Goal: Transaction & Acquisition: Obtain resource

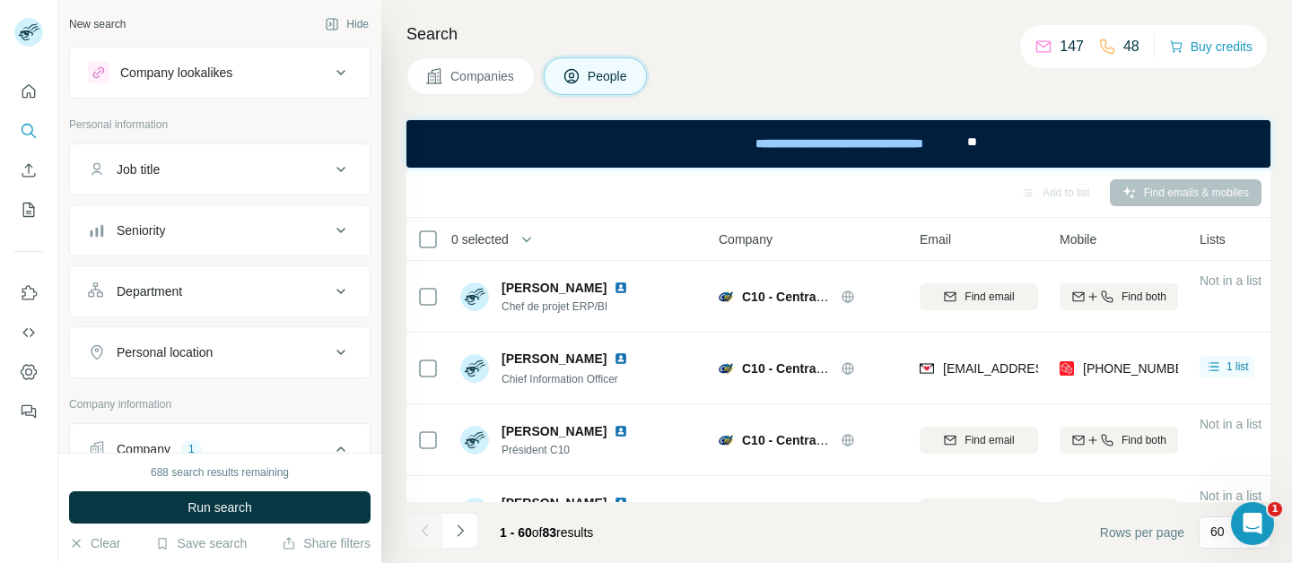
scroll to position [68, 0]
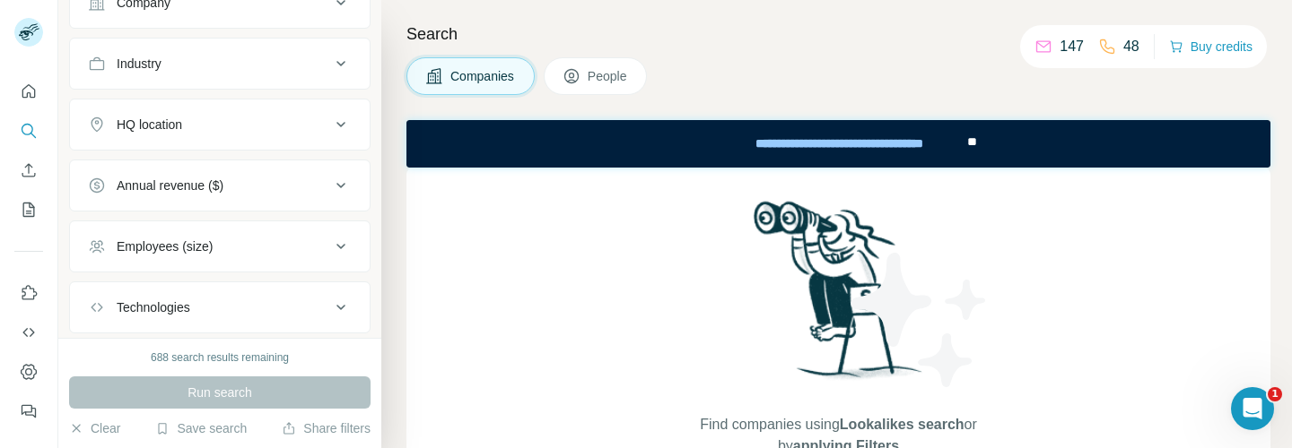
scroll to position [274, 0]
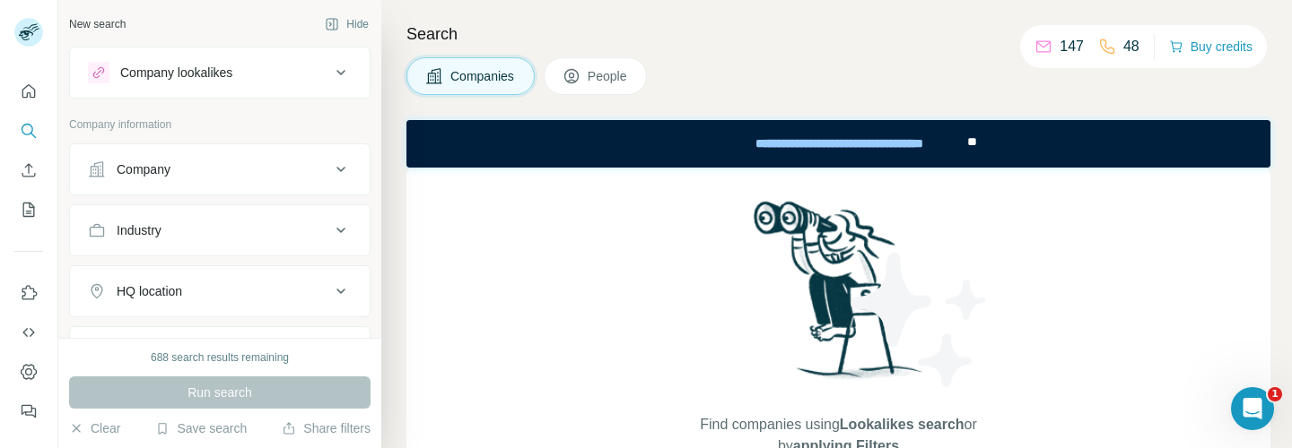
click at [304, 153] on button "Company" at bounding box center [220, 169] width 300 height 43
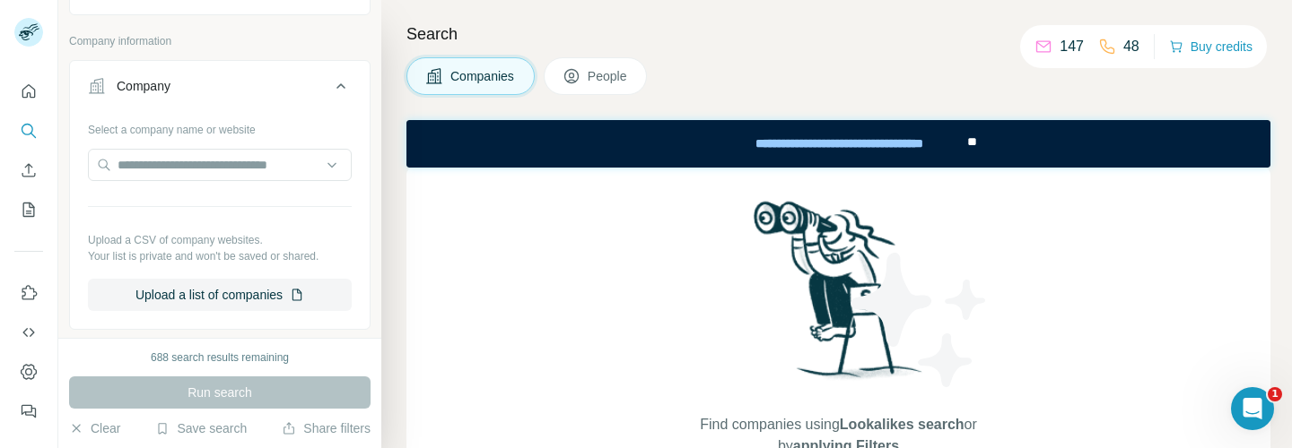
scroll to position [91, 0]
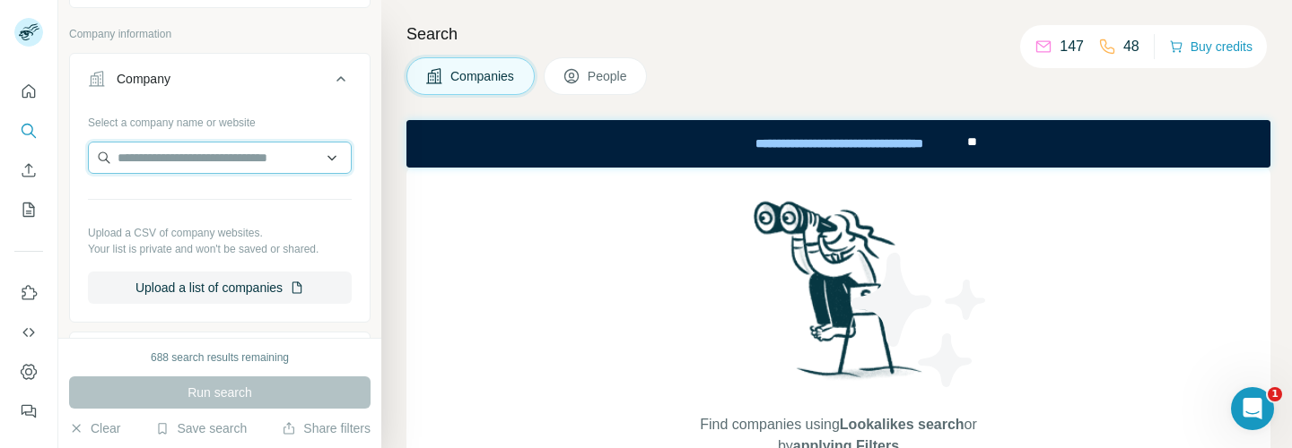
click at [300, 161] on input "text" at bounding box center [220, 158] width 264 height 32
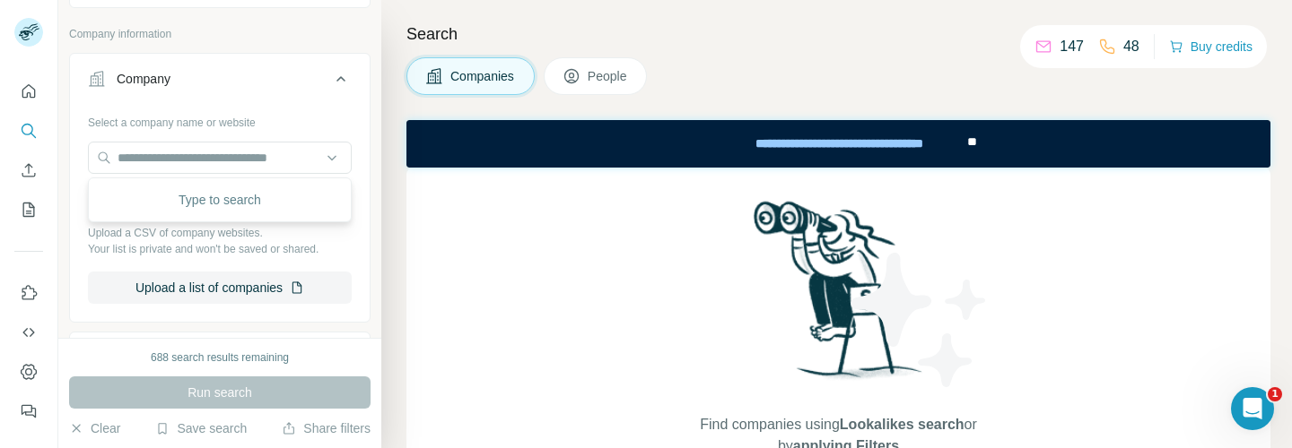
click at [330, 81] on icon at bounding box center [341, 79] width 22 height 22
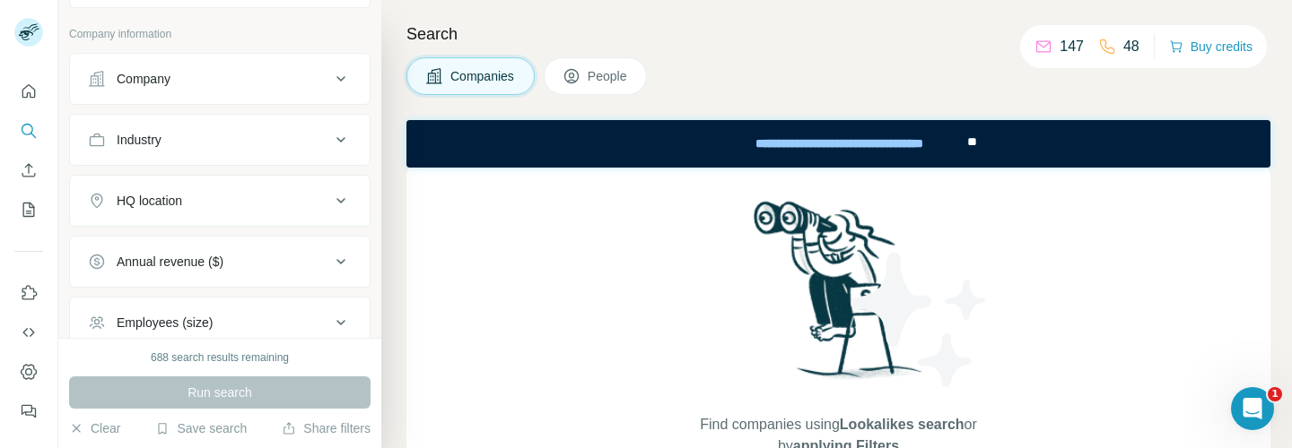
click at [283, 136] on div "Industry" at bounding box center [209, 140] width 242 height 18
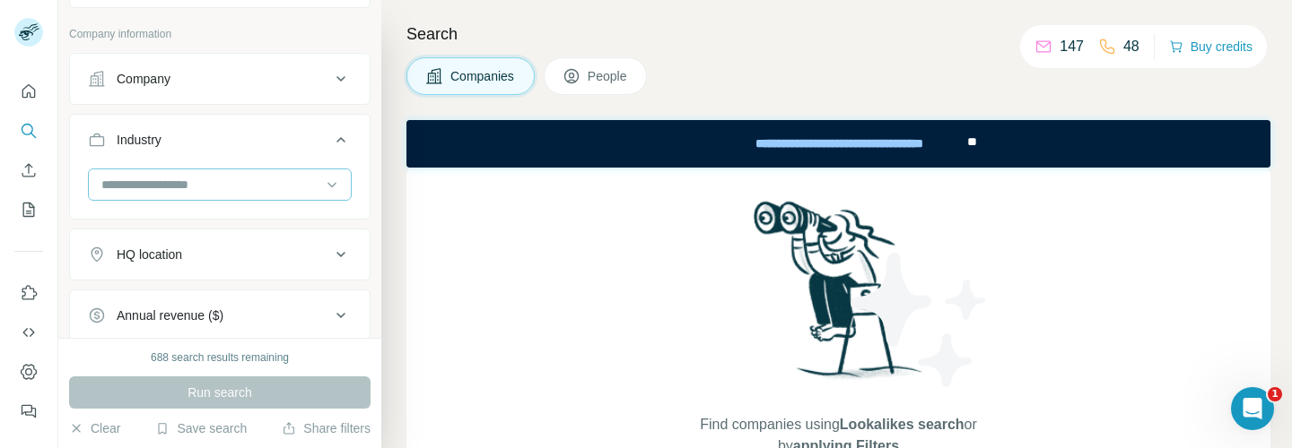
click at [259, 173] on div at bounding box center [211, 185] width 222 height 30
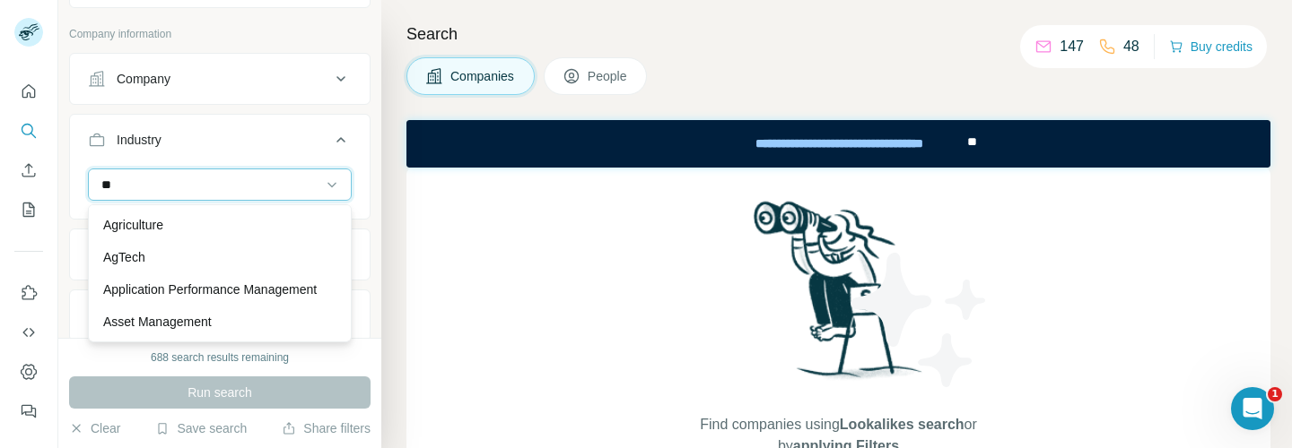
type input "*"
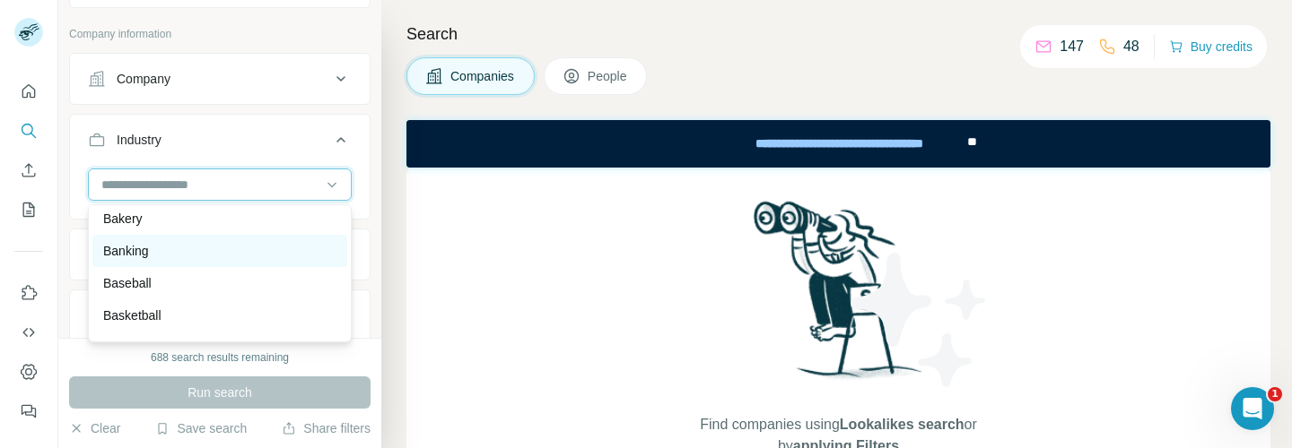
scroll to position [1390, 0]
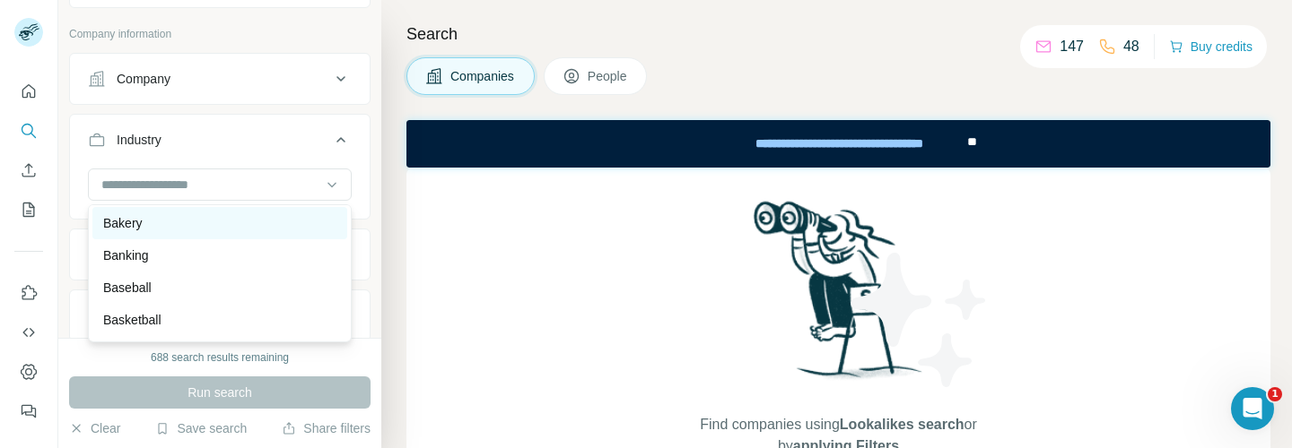
click at [205, 222] on div "Bakery" at bounding box center [219, 223] width 233 height 18
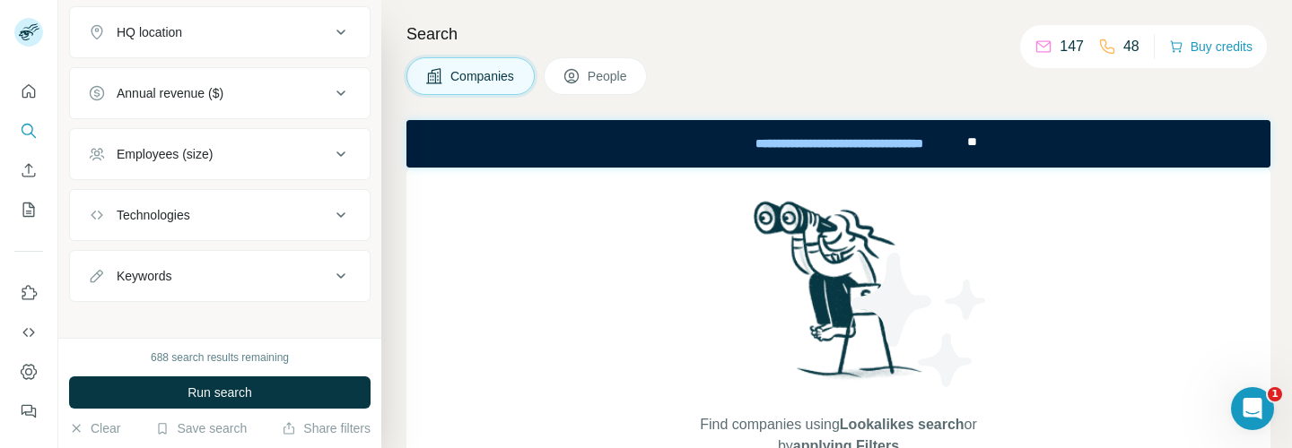
scroll to position [391, 0]
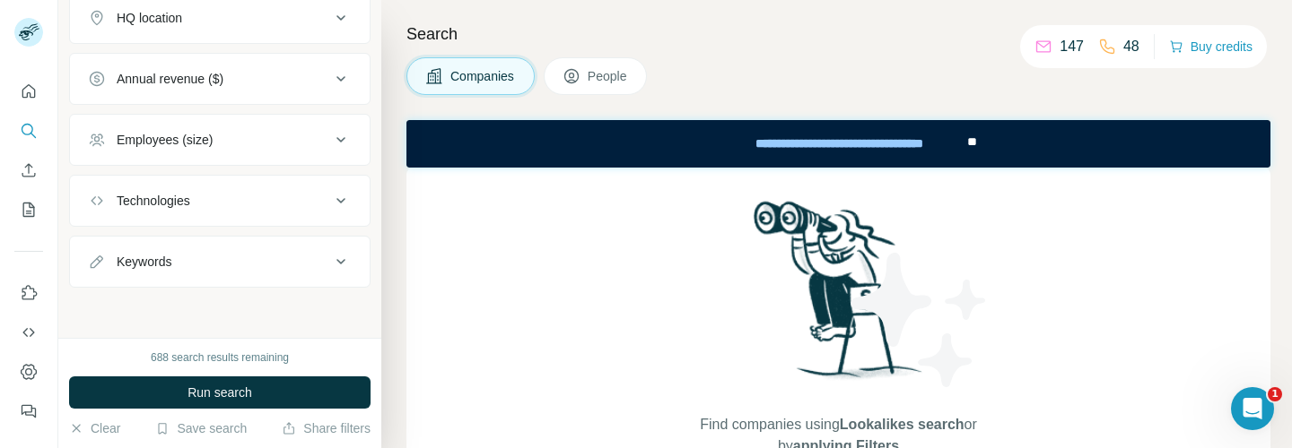
click at [218, 253] on div "Keywords" at bounding box center [209, 262] width 242 height 18
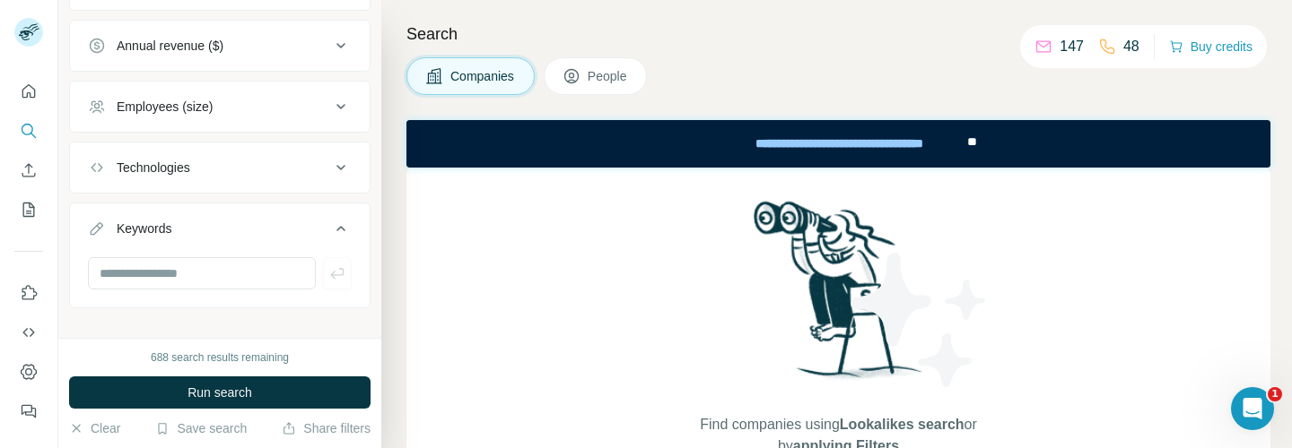
scroll to position [445, 0]
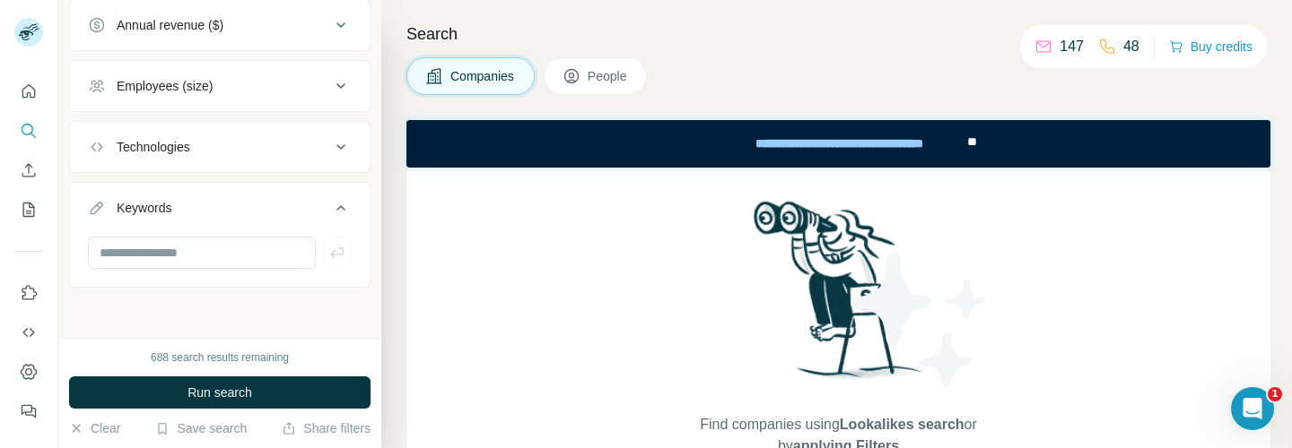
click at [222, 206] on div "Keywords" at bounding box center [209, 208] width 242 height 18
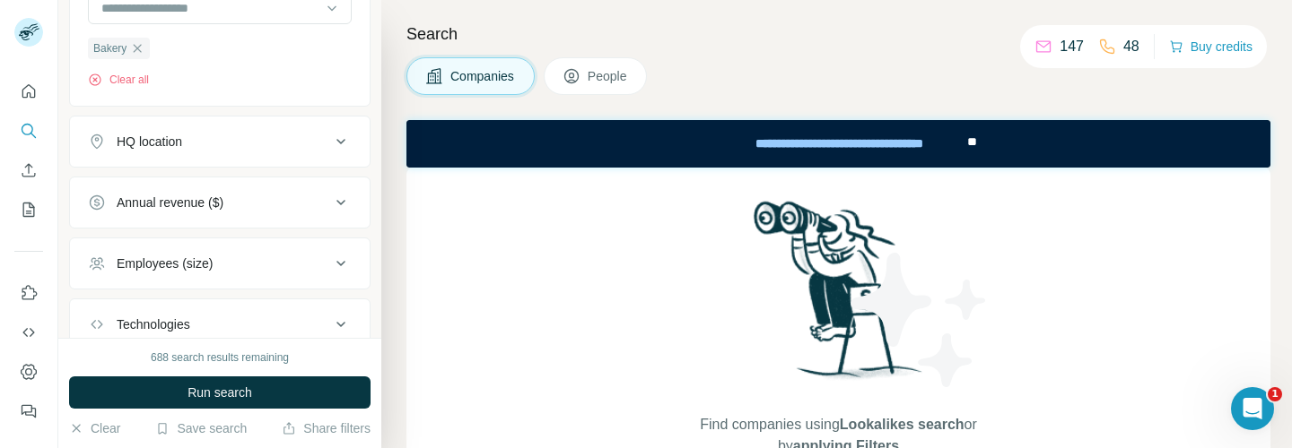
scroll to position [257, 0]
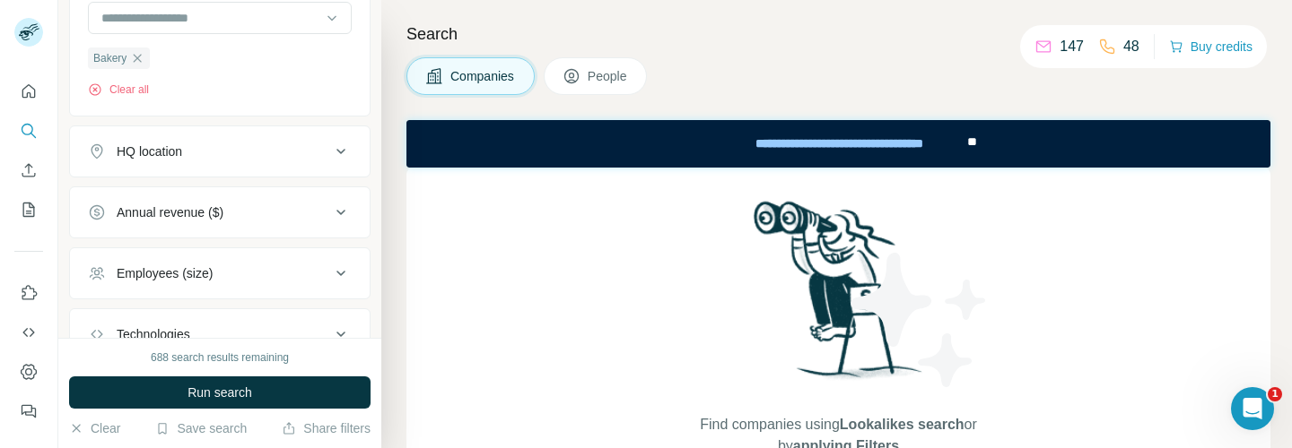
click at [222, 157] on div "HQ location" at bounding box center [209, 152] width 242 height 18
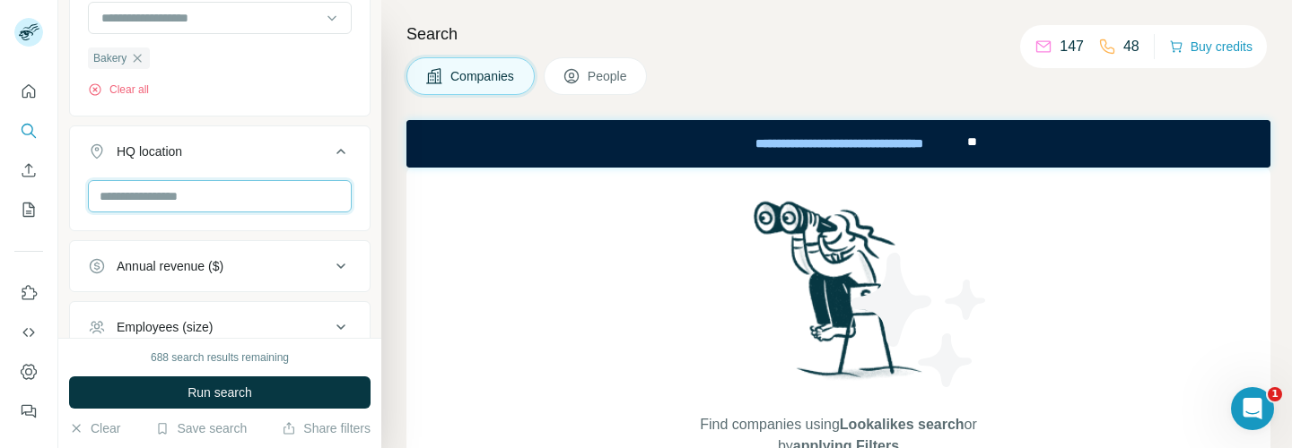
click at [209, 186] on input "text" at bounding box center [220, 196] width 264 height 32
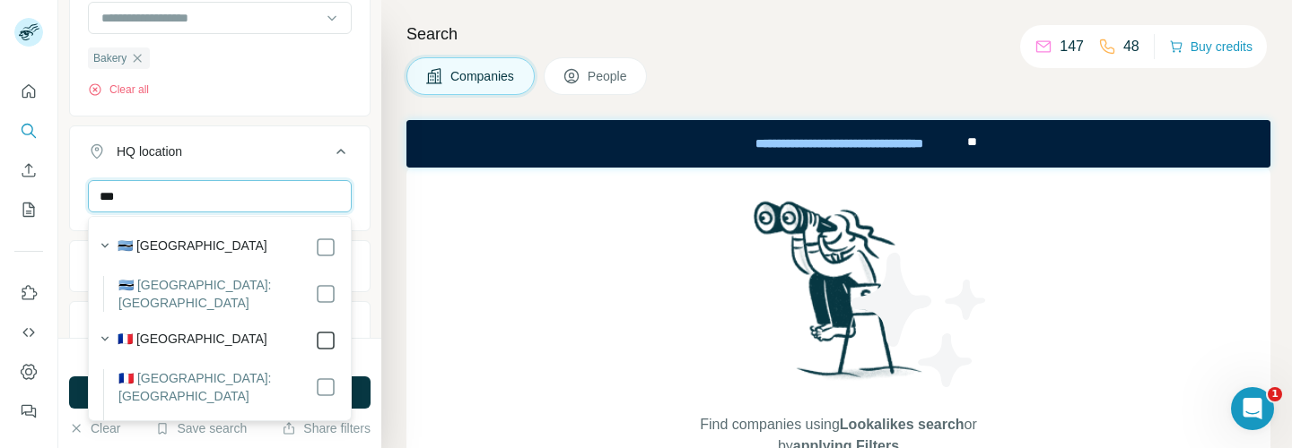
type input "***"
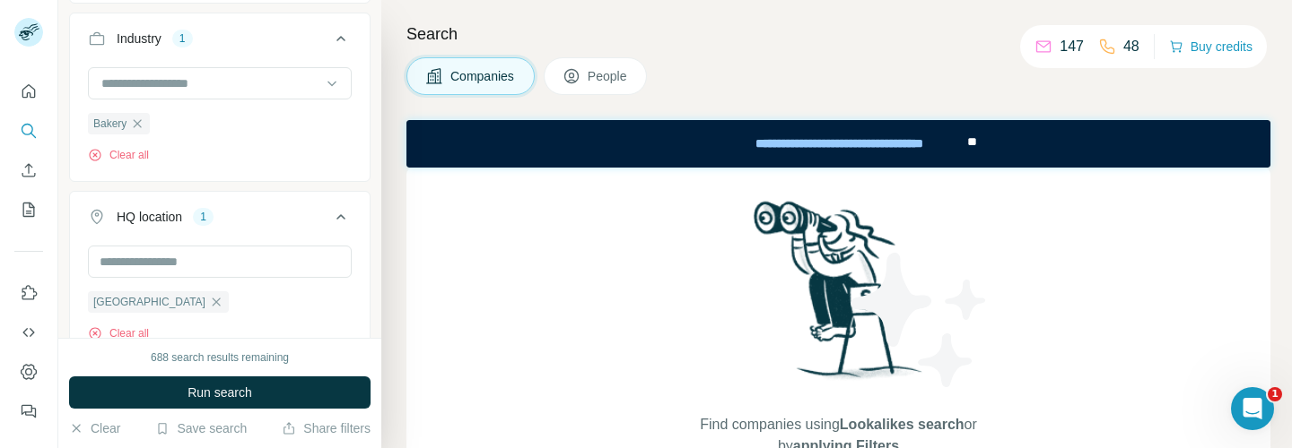
scroll to position [189, 0]
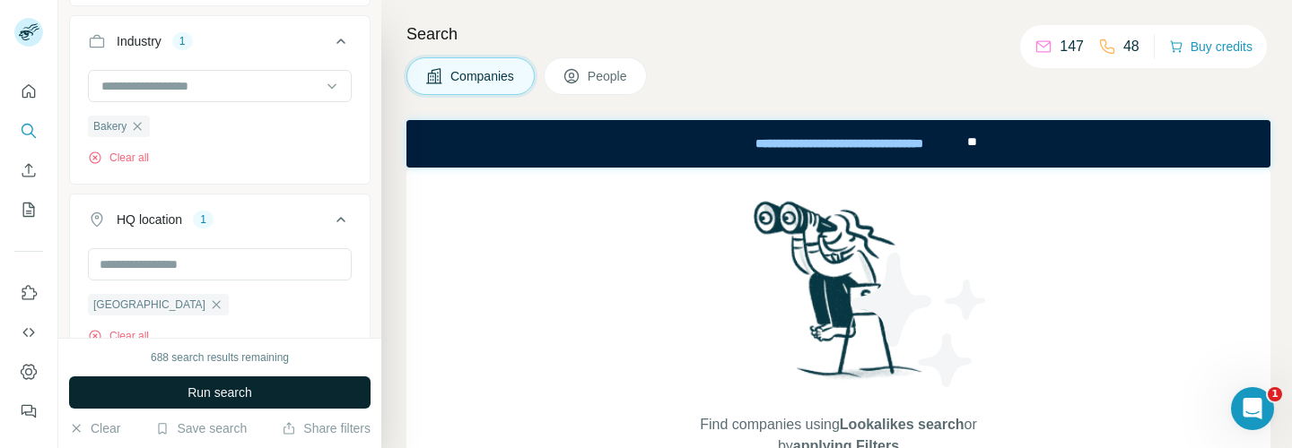
click at [259, 384] on button "Run search" at bounding box center [219, 393] width 301 height 32
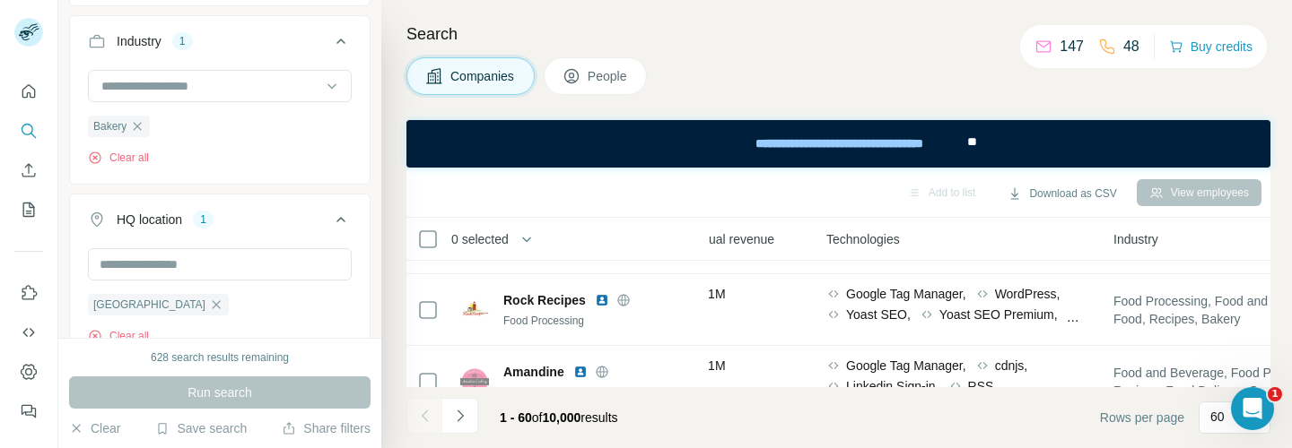
scroll to position [111, 898]
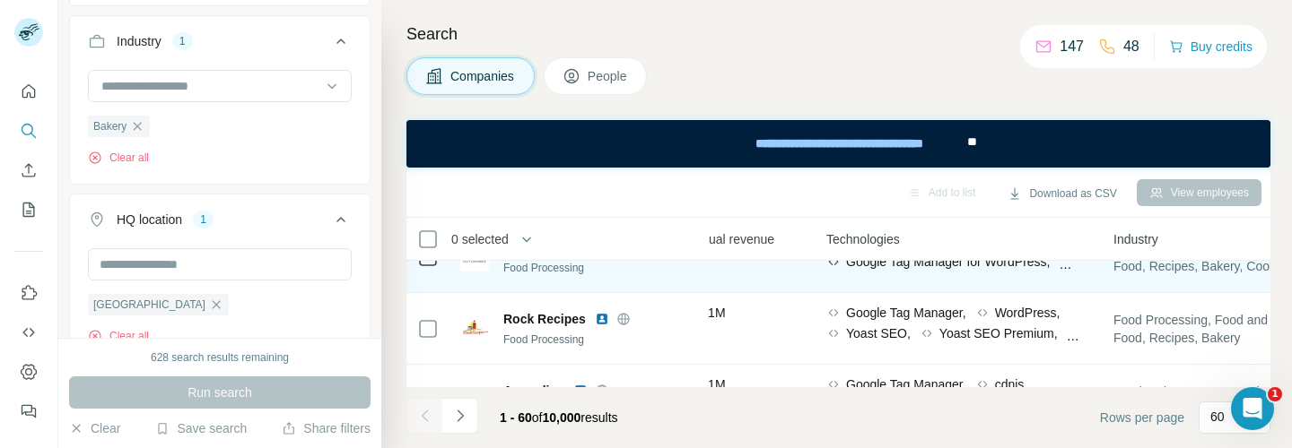
click at [853, 266] on span "Google Tag Manager for WordPress," at bounding box center [948, 262] width 205 height 18
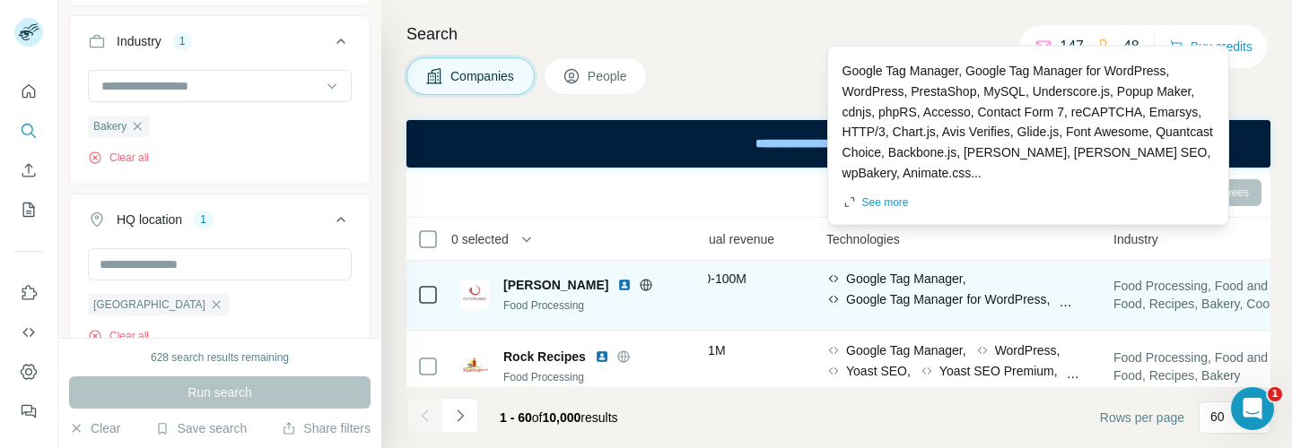
scroll to position [66, 898]
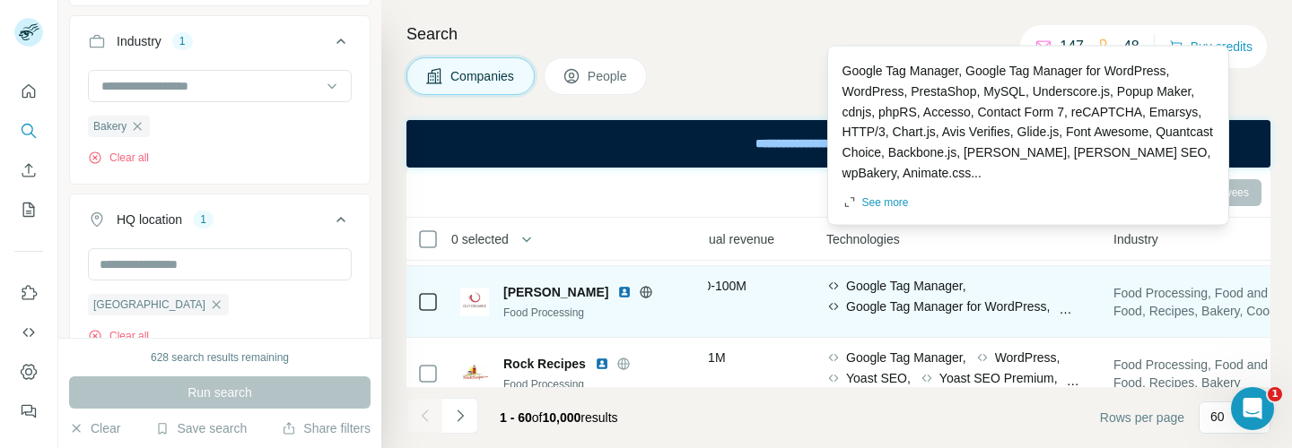
click at [847, 288] on span "Google Tag Manager," at bounding box center [906, 286] width 120 height 18
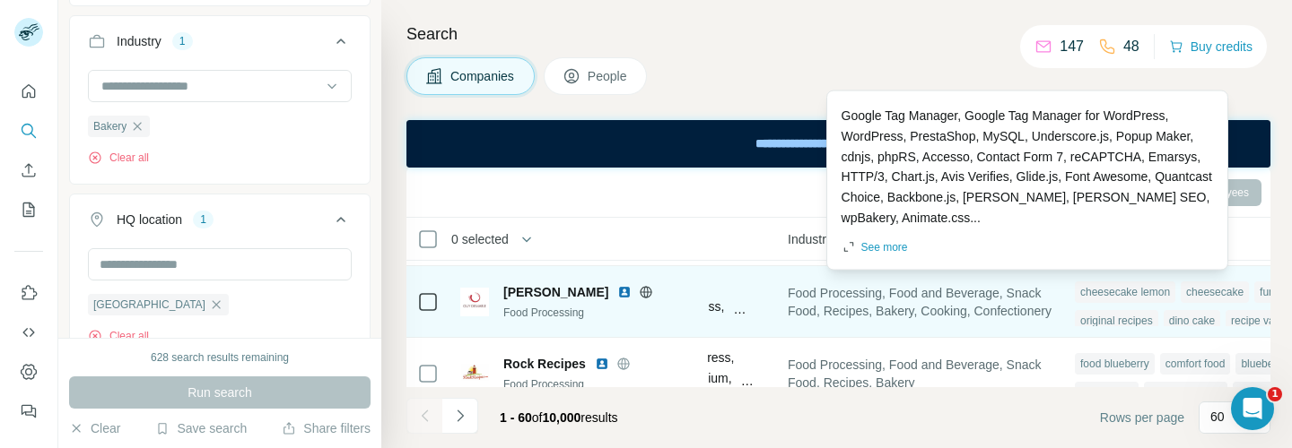
scroll to position [66, 1304]
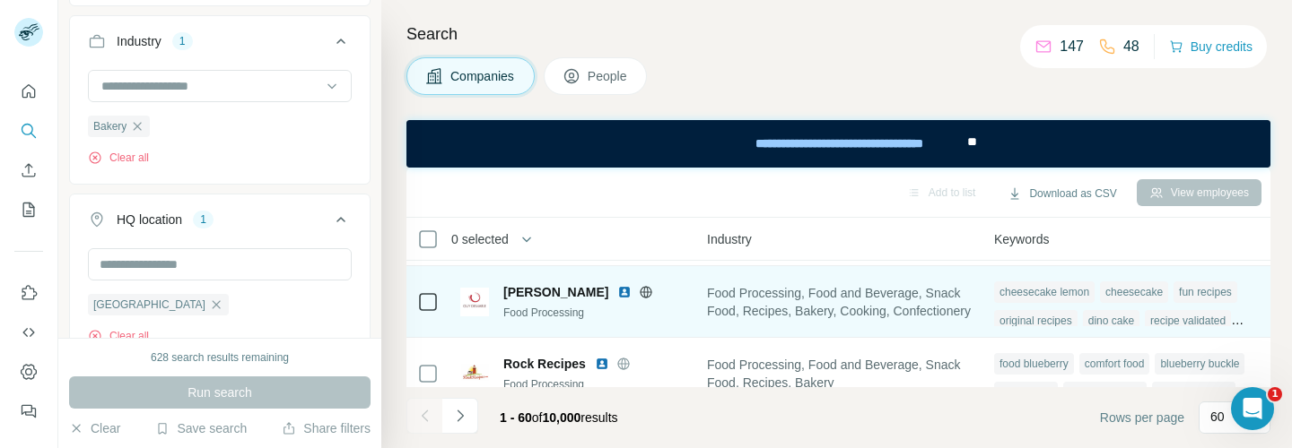
click at [803, 326] on td "Food Processing, Food and Beverage, Snack Food, Recipes, Bakery, Cooking, Confe…" at bounding box center [839, 302] width 287 height 72
click at [440, 303] on td at bounding box center [427, 302] width 43 height 72
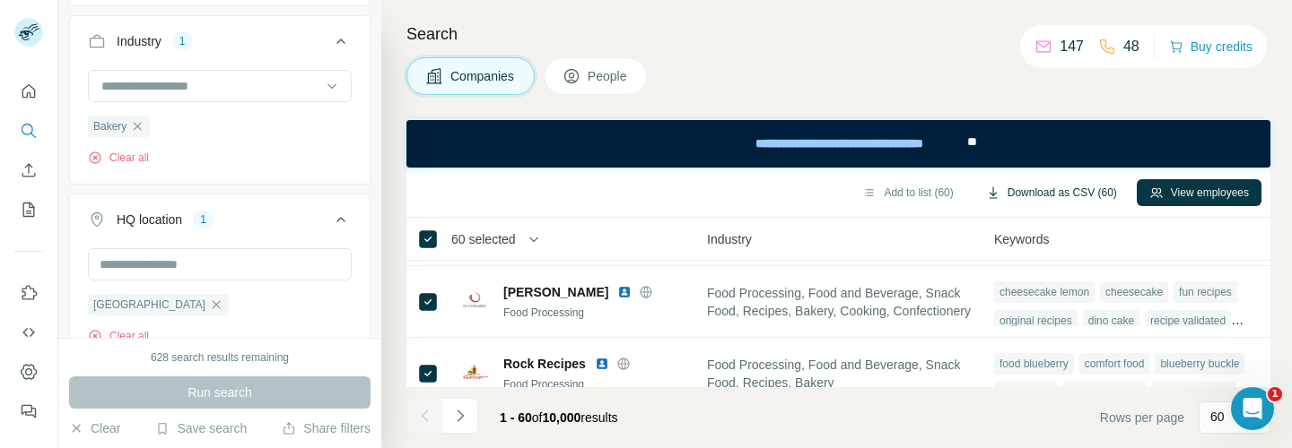
click at [1049, 193] on button "Download as CSV (60)" at bounding box center [1051, 192] width 156 height 27
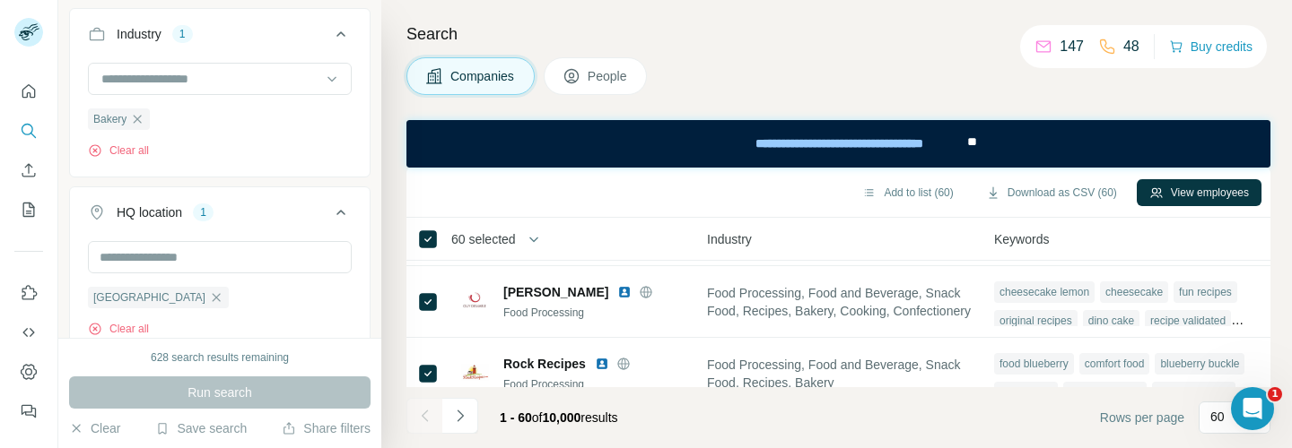
scroll to position [186, 0]
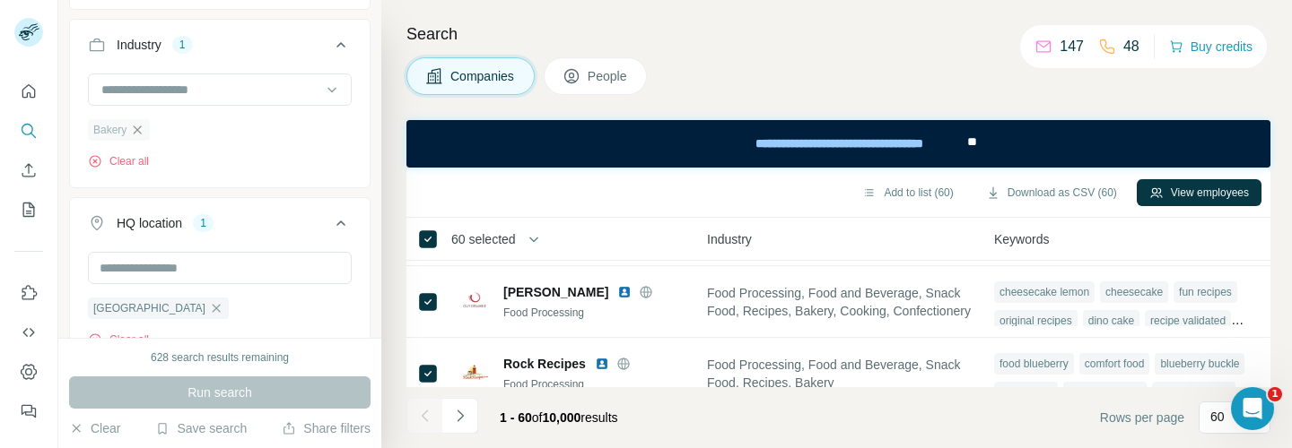
click at [142, 125] on icon "button" at bounding box center [137, 130] width 14 height 14
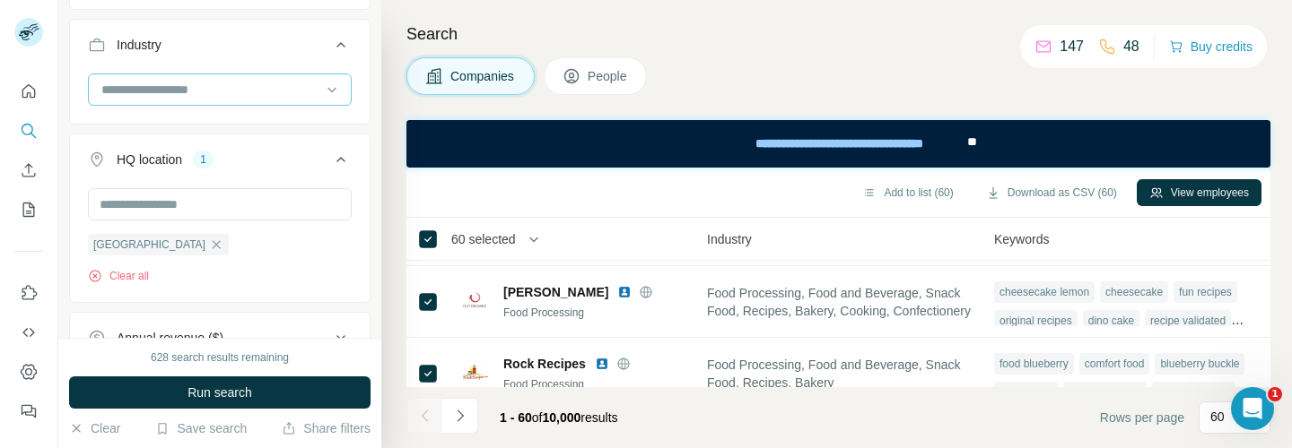
click at [154, 91] on input at bounding box center [211, 90] width 222 height 20
type input "******"
click at [135, 122] on div "Retail Retail Technology" at bounding box center [220, 146] width 264 height 74
click at [148, 91] on input at bounding box center [211, 90] width 222 height 20
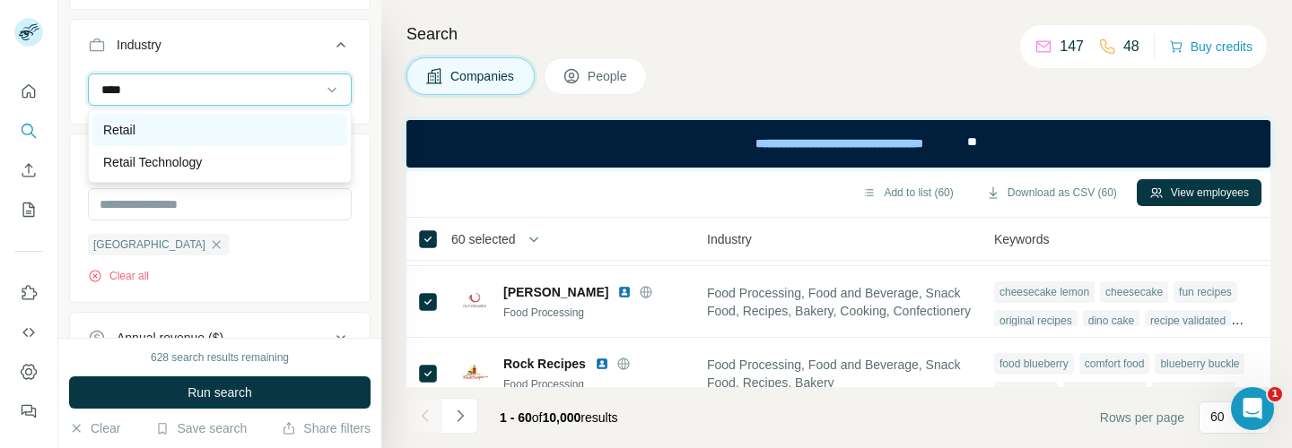
type input "****"
click at [110, 127] on p "Retail" at bounding box center [119, 130] width 32 height 18
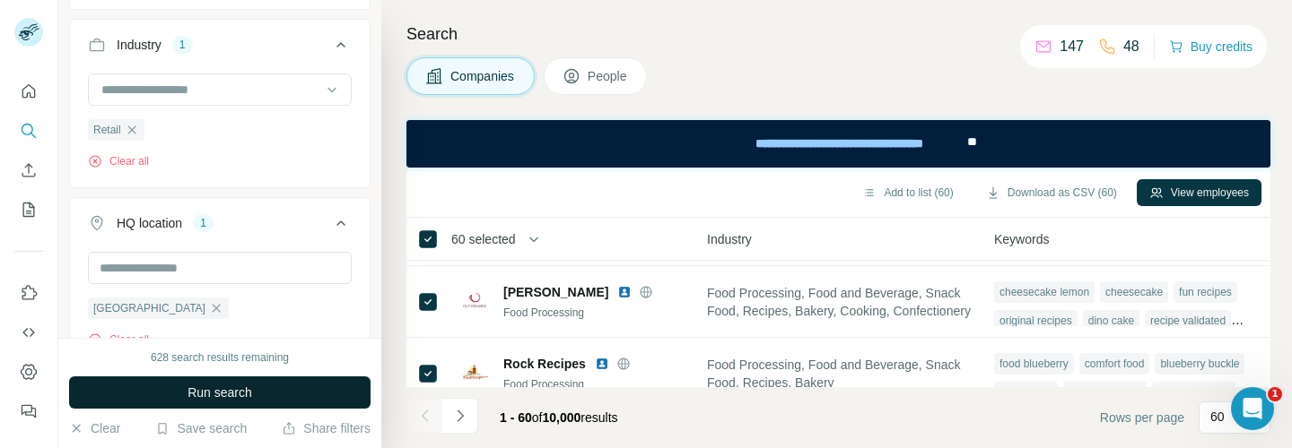
click at [154, 386] on button "Run search" at bounding box center [219, 393] width 301 height 32
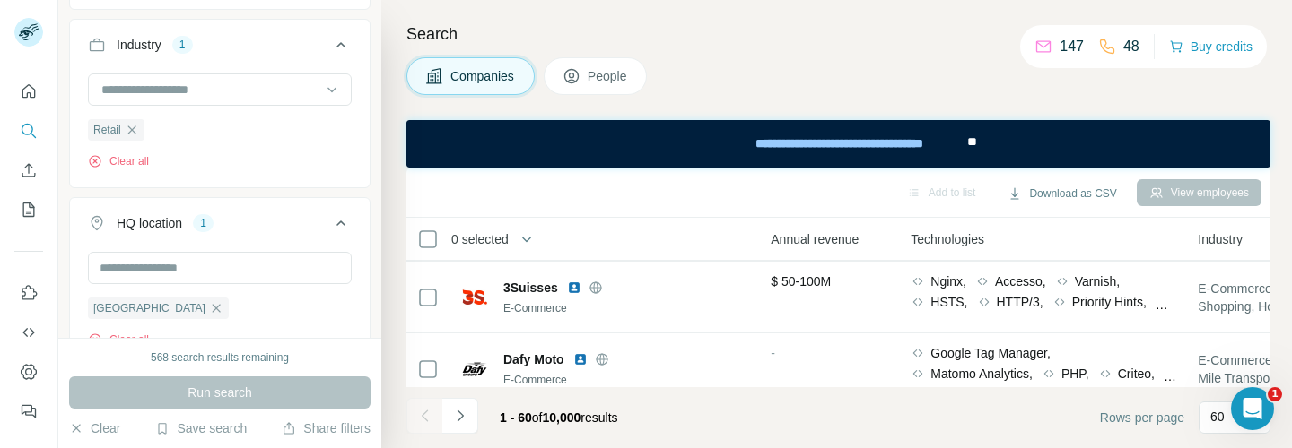
scroll to position [4179, 842]
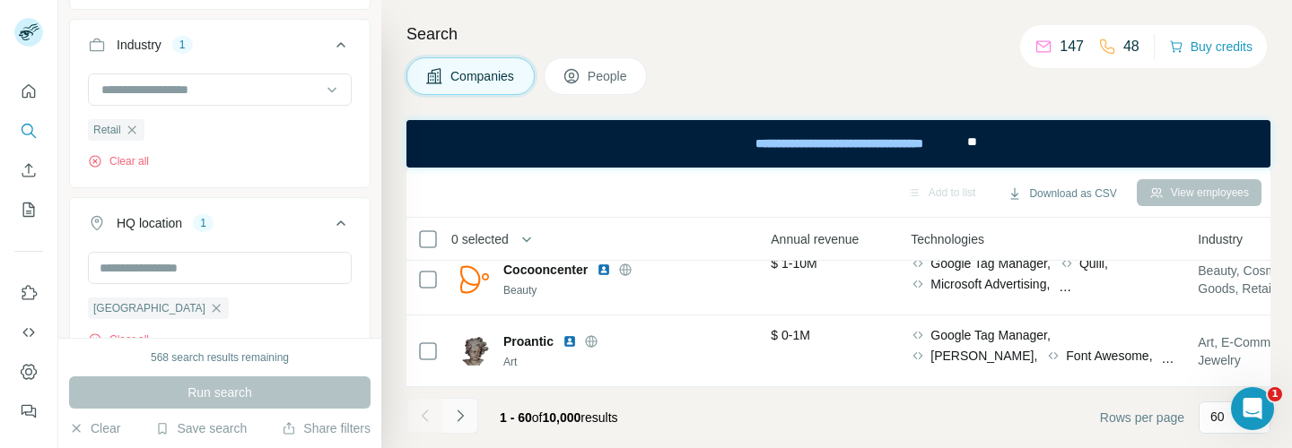
click at [459, 421] on icon "Navigate to next page" at bounding box center [460, 416] width 18 height 18
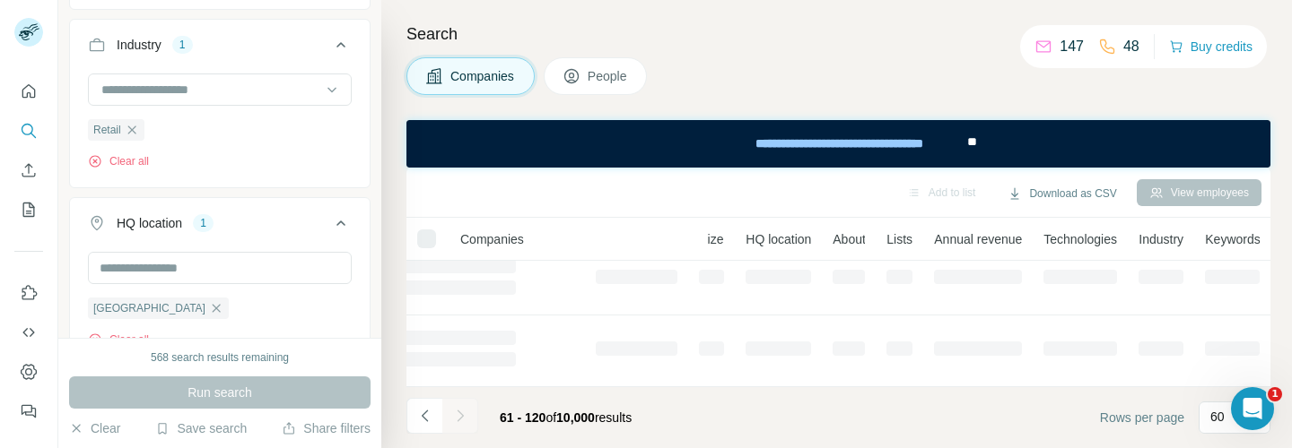
scroll to position [591, 141]
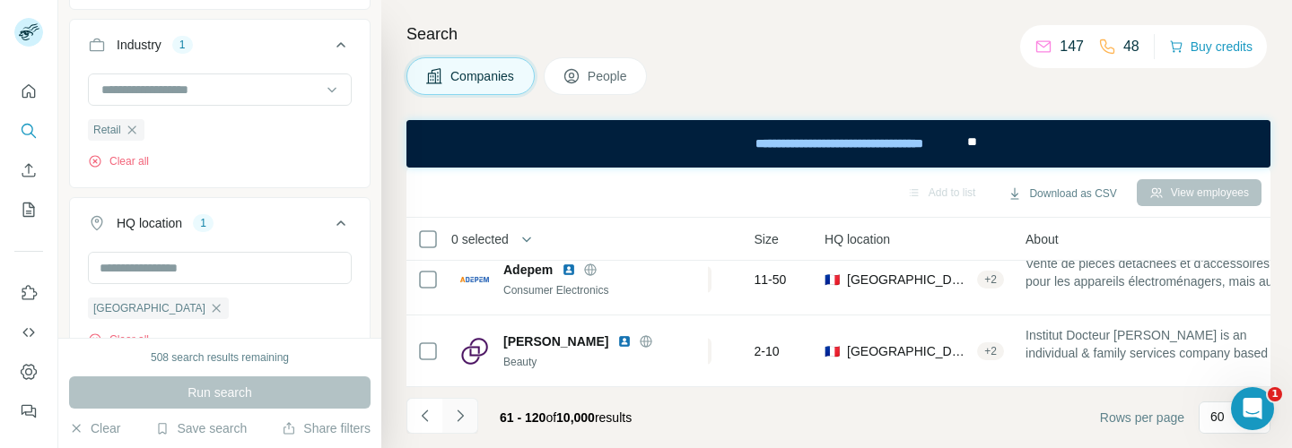
click at [459, 419] on icon "Navigate to next page" at bounding box center [460, 416] width 6 height 12
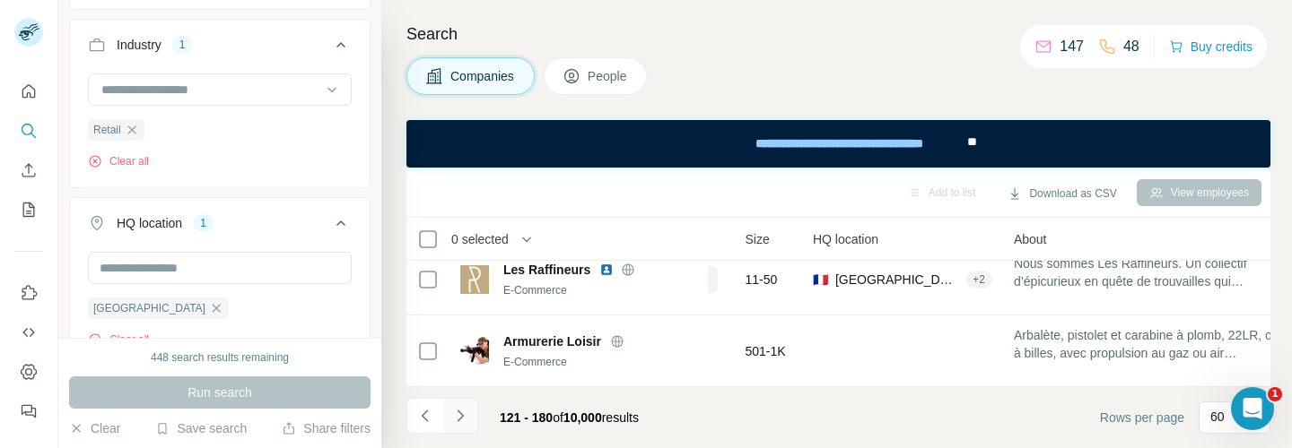
click at [459, 419] on icon "Navigate to next page" at bounding box center [460, 416] width 6 height 12
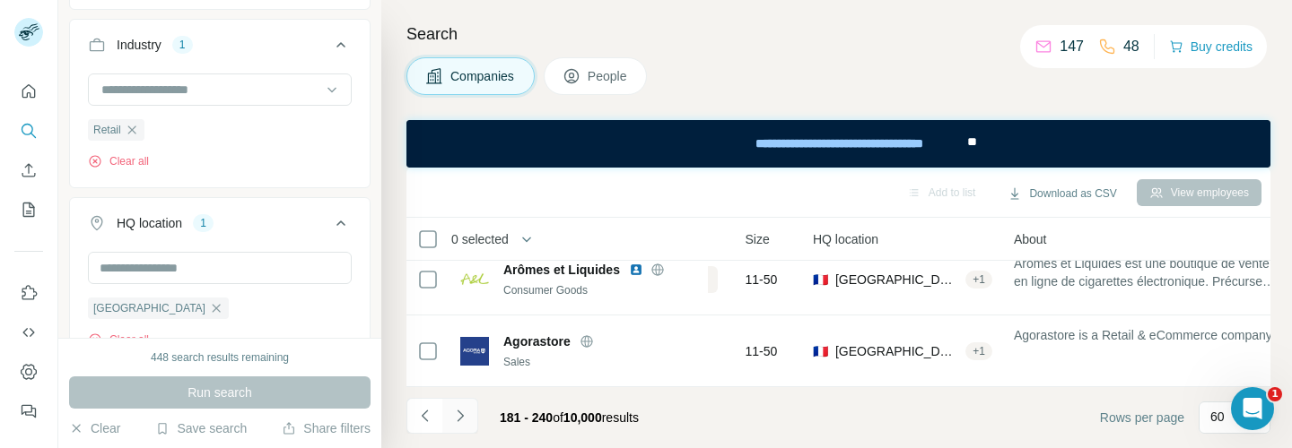
click at [459, 419] on icon "Navigate to next page" at bounding box center [460, 416] width 6 height 12
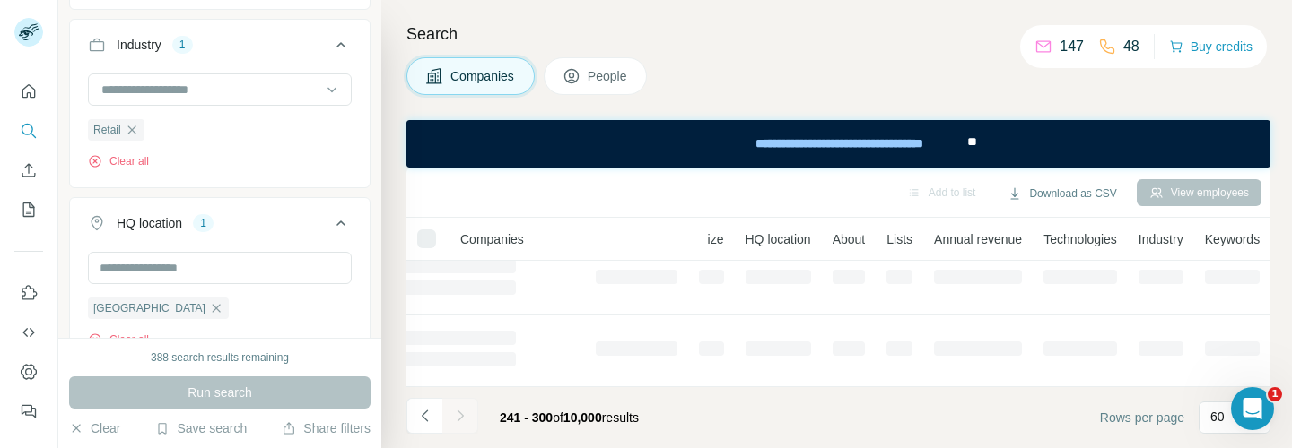
click at [459, 419] on icon "Navigate to next page" at bounding box center [460, 416] width 6 height 12
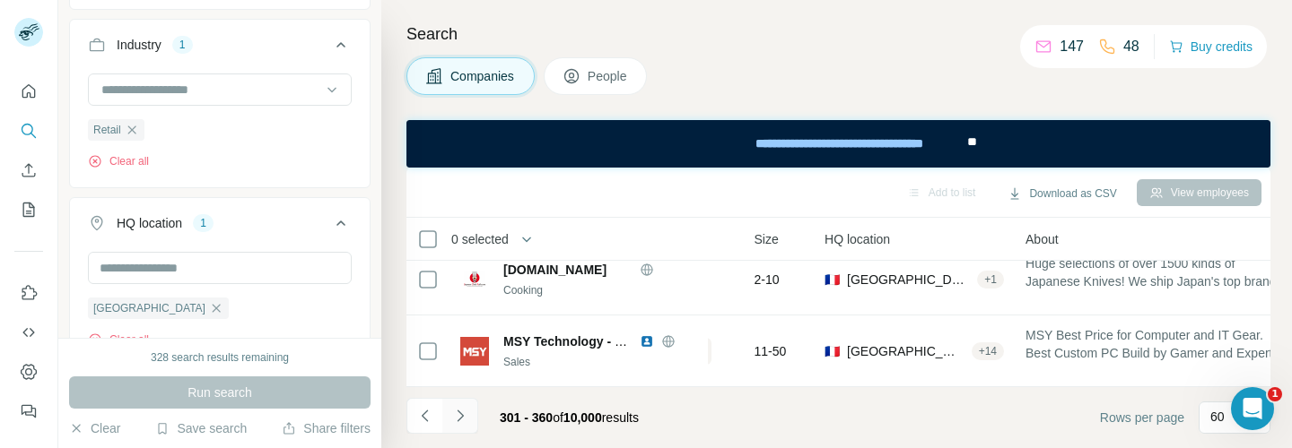
click at [459, 419] on icon "Navigate to next page" at bounding box center [460, 416] width 6 height 12
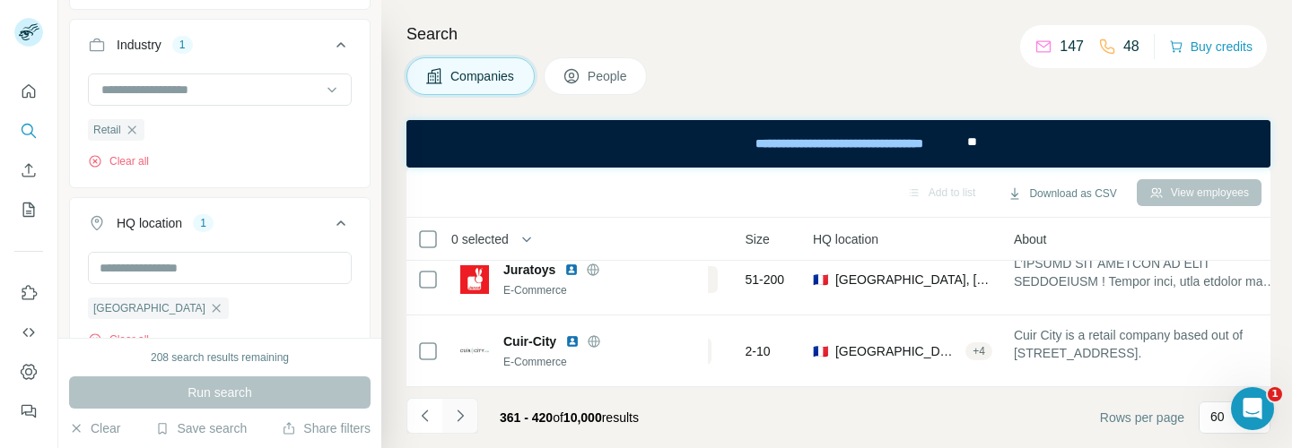
click at [459, 419] on icon "Navigate to next page" at bounding box center [460, 416] width 6 height 12
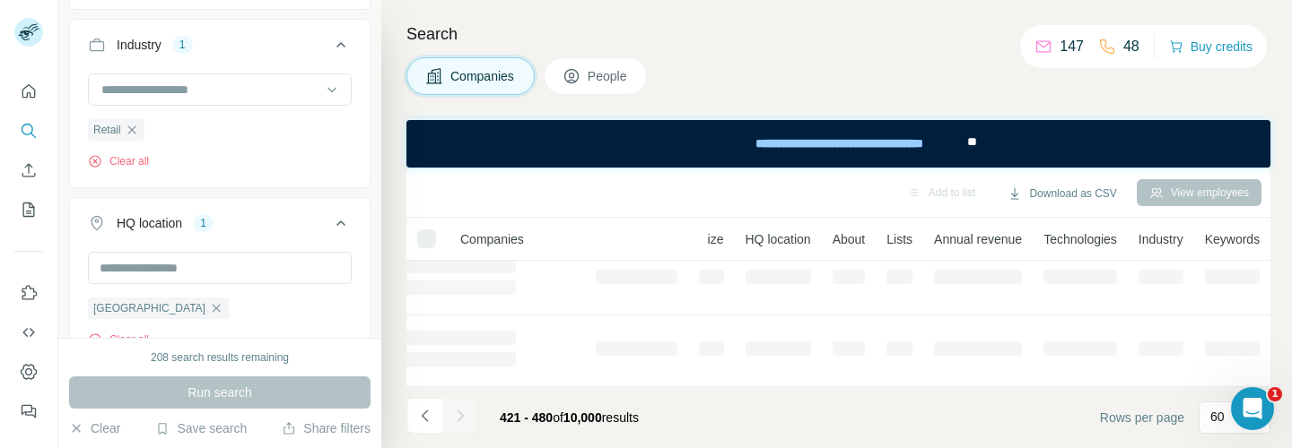
click at [458, 416] on icon "Navigate to next page" at bounding box center [460, 416] width 18 height 18
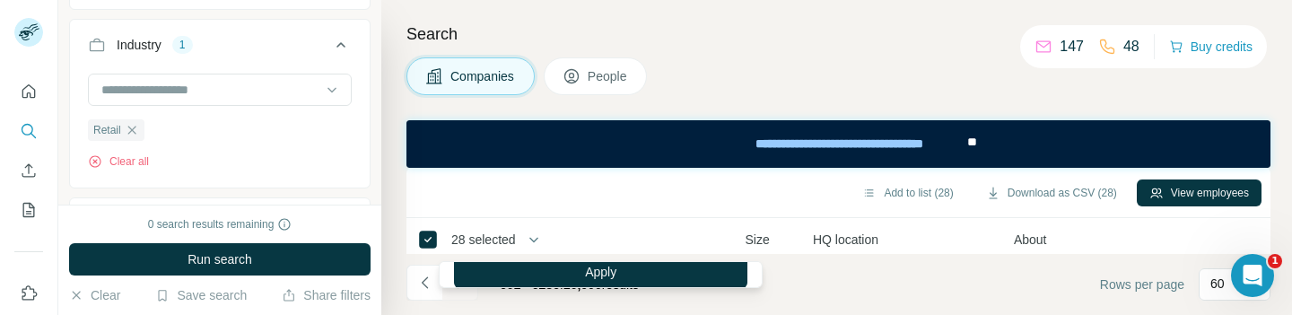
scroll to position [142, 0]
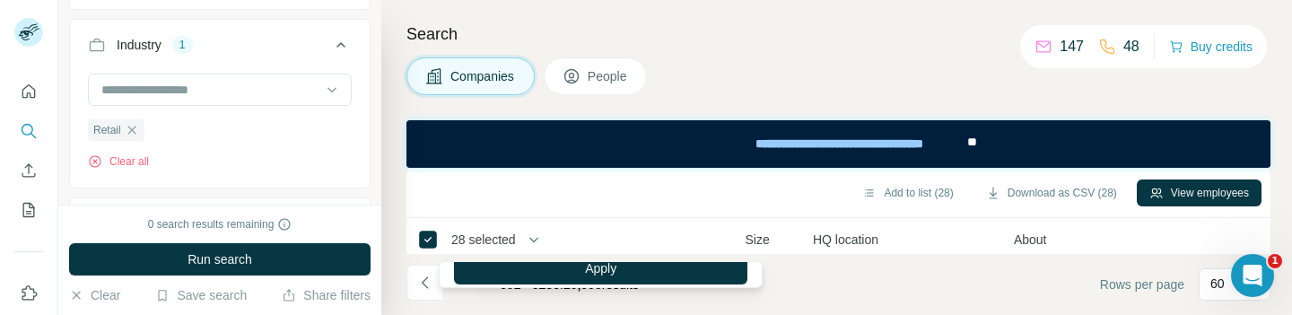
type input "***"
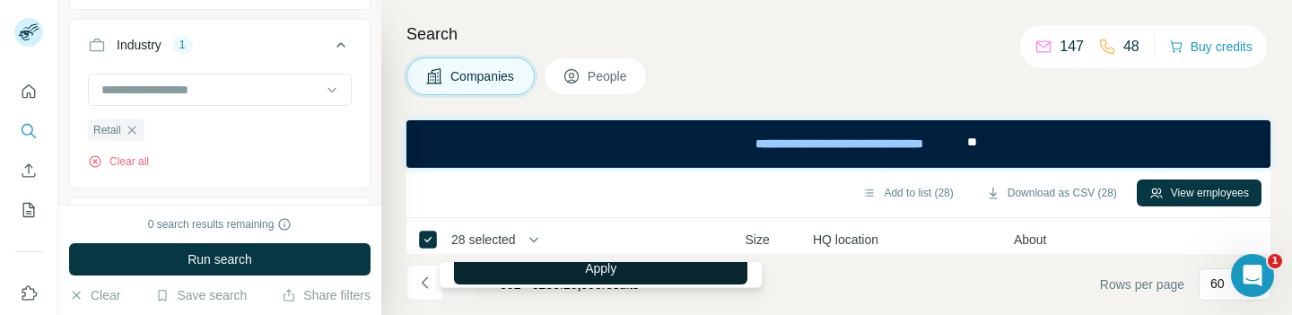
click at [532, 273] on button "Apply" at bounding box center [600, 268] width 293 height 32
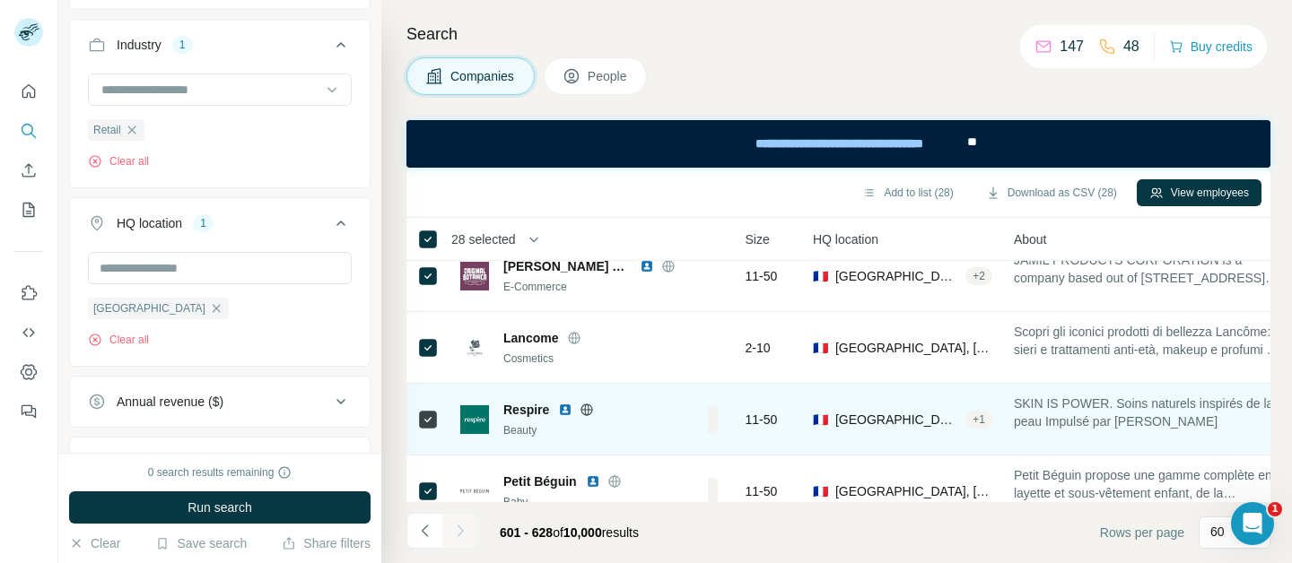
scroll to position [0, 141]
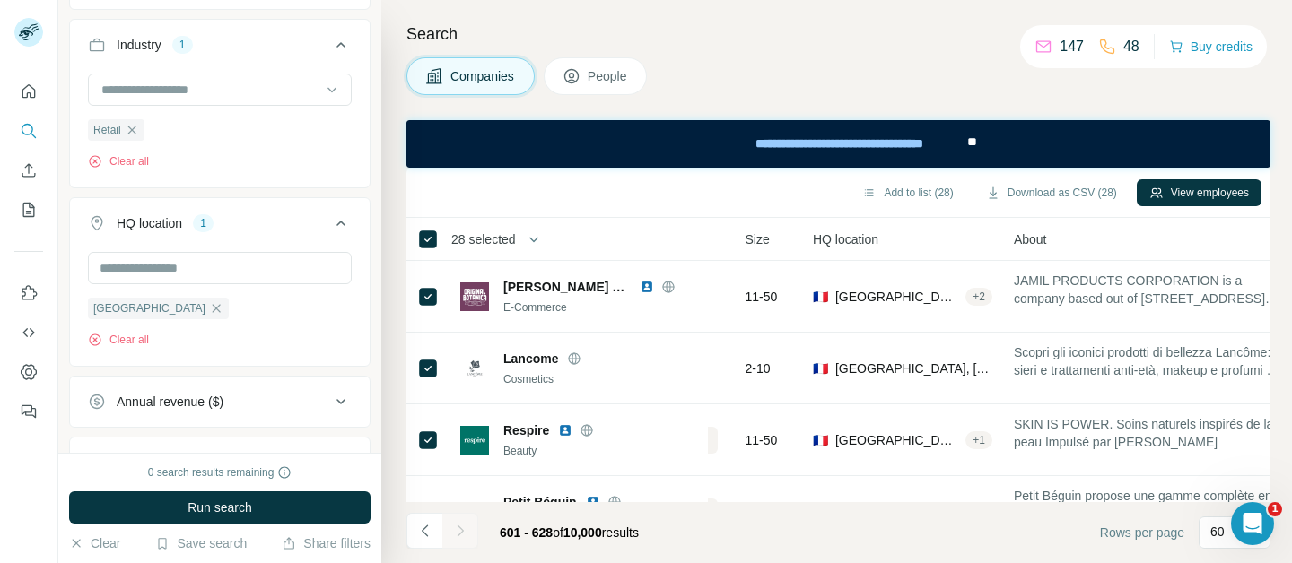
click at [509, 246] on span "28 selected" at bounding box center [483, 240] width 65 height 18
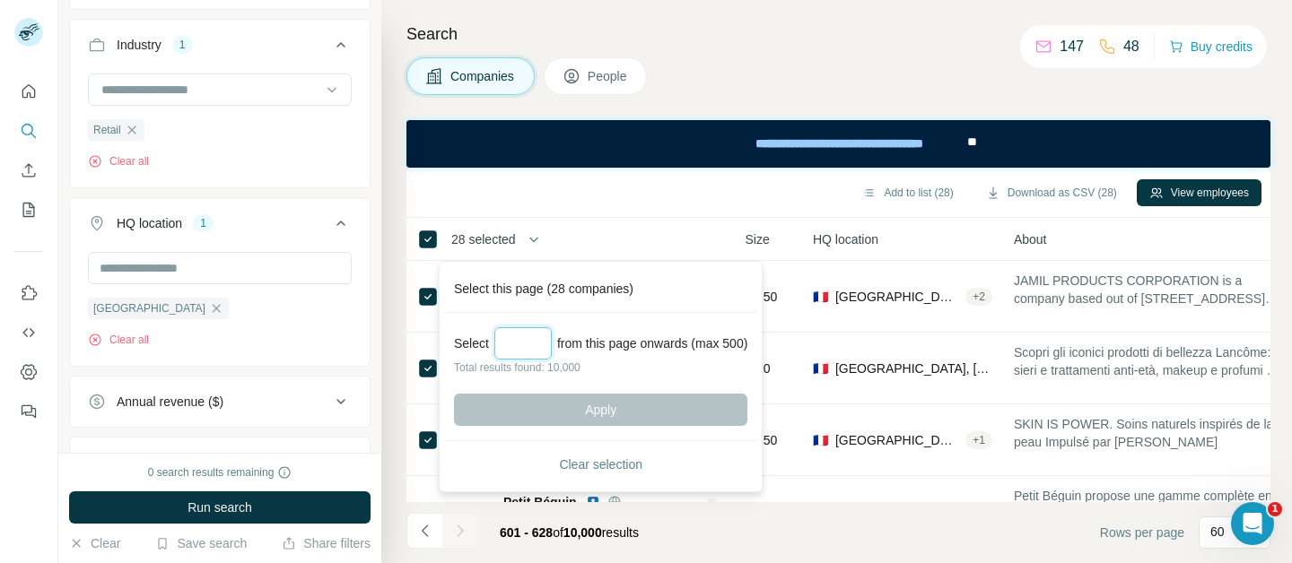
click at [521, 314] on input "Select a number (up to 500)" at bounding box center [522, 343] width 57 height 32
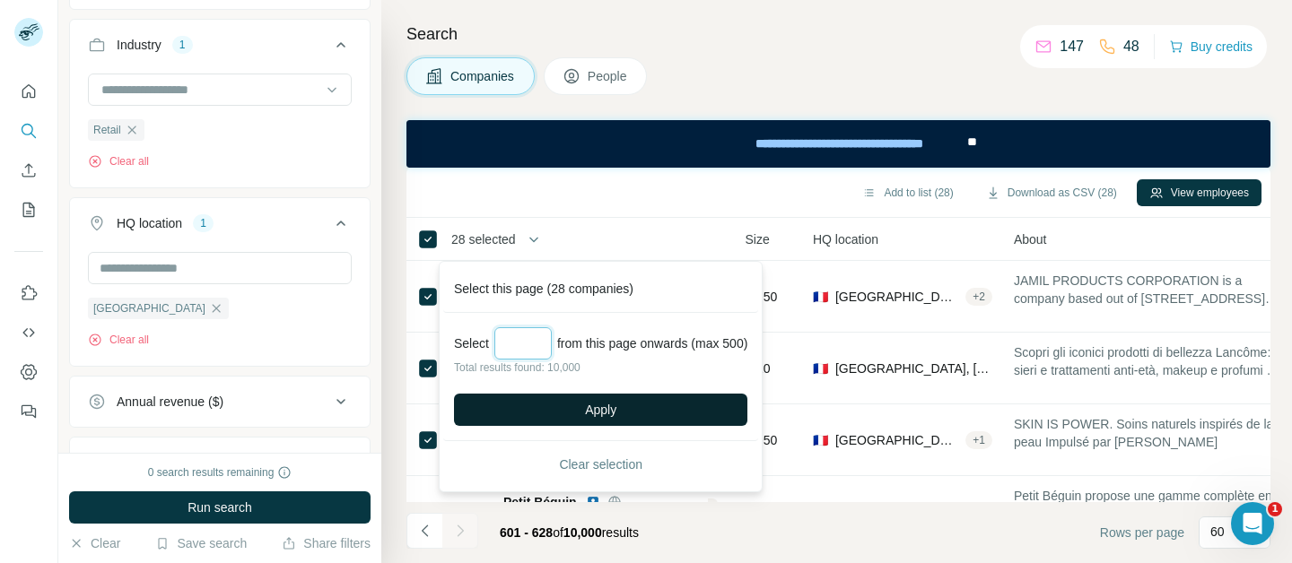
type input "***"
click at [543, 314] on button "Apply" at bounding box center [600, 410] width 293 height 32
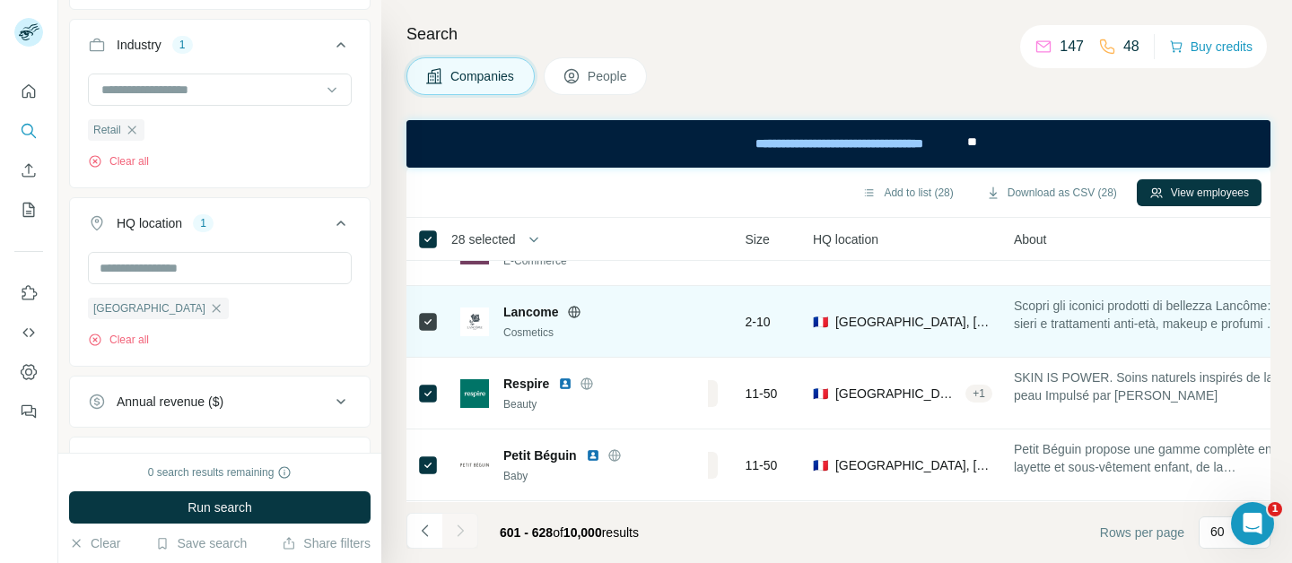
scroll to position [63, 141]
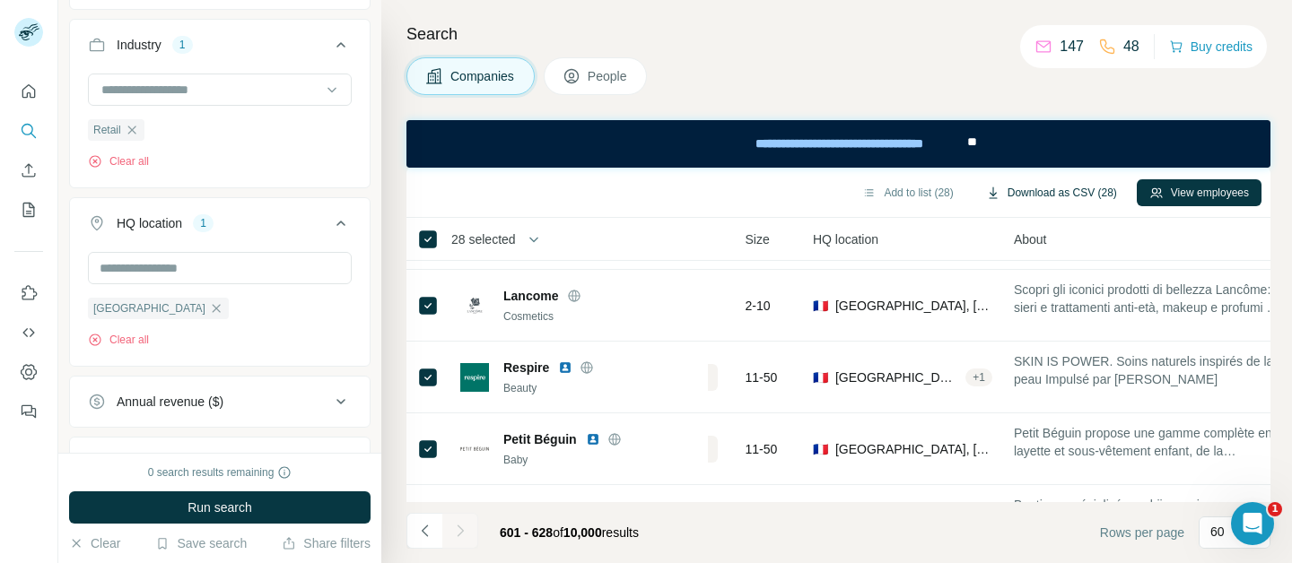
click at [1010, 187] on button "Download as CSV (28)" at bounding box center [1051, 192] width 156 height 27
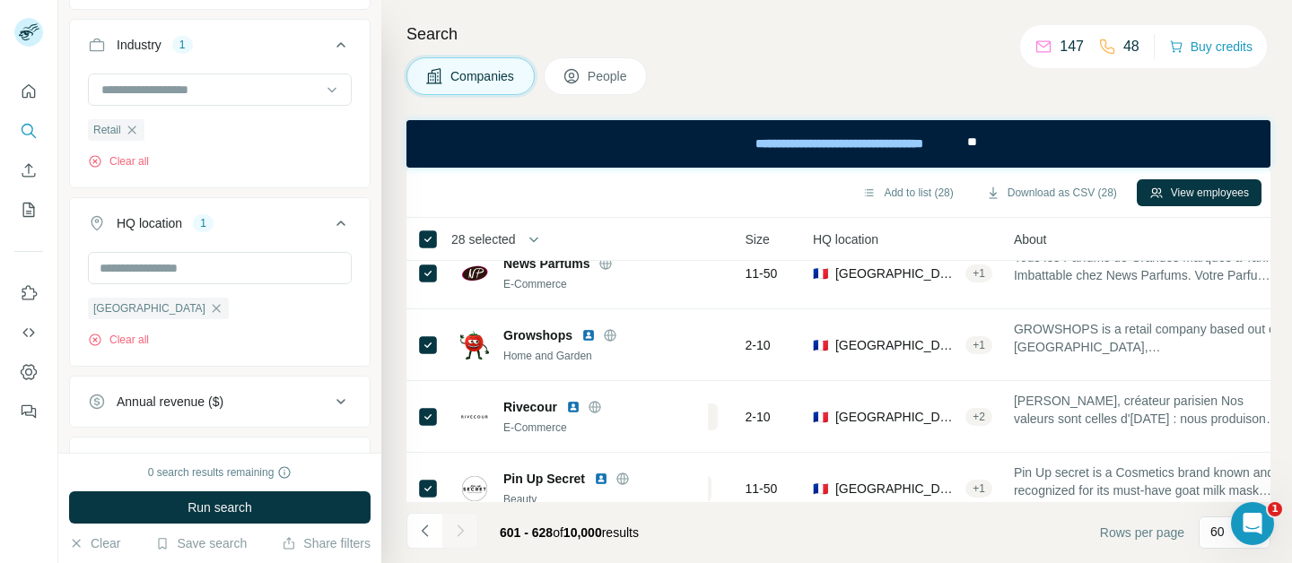
scroll to position [1768, 141]
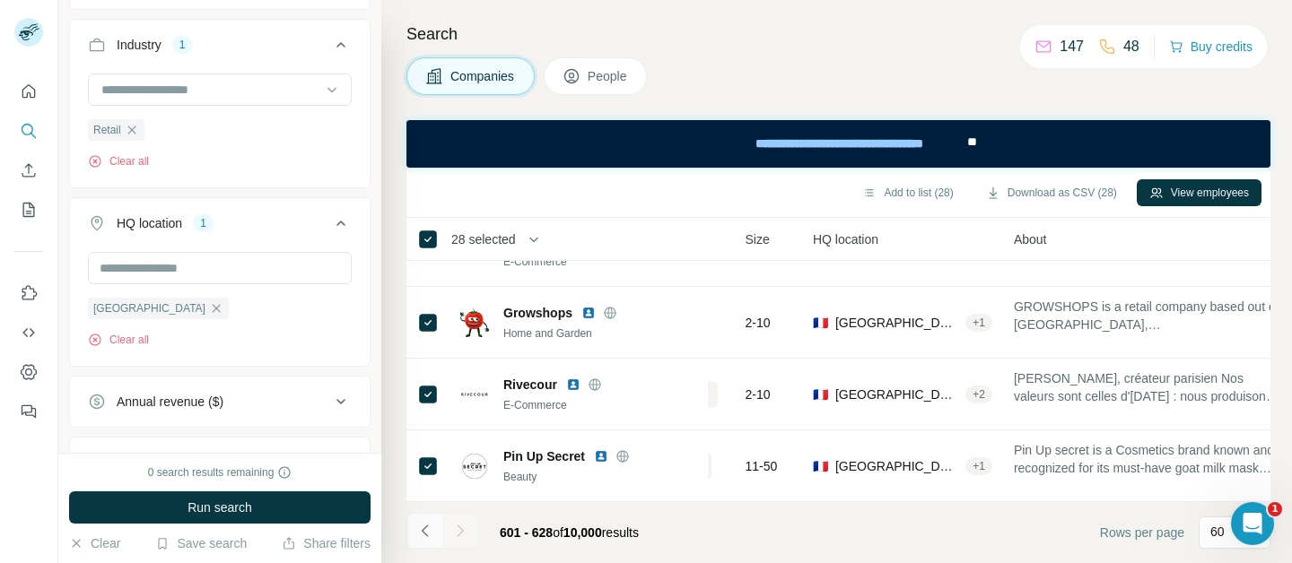
click at [428, 314] on icon "Navigate to previous page" at bounding box center [425, 531] width 18 height 18
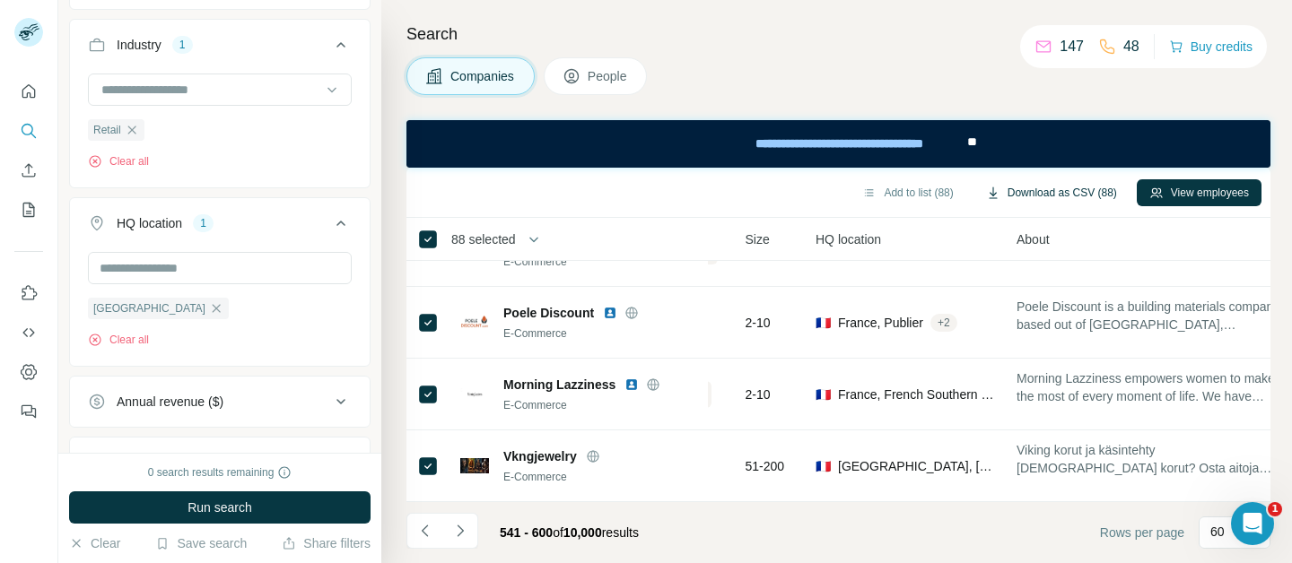
click at [1086, 179] on button "Download as CSV (88)" at bounding box center [1051, 192] width 156 height 27
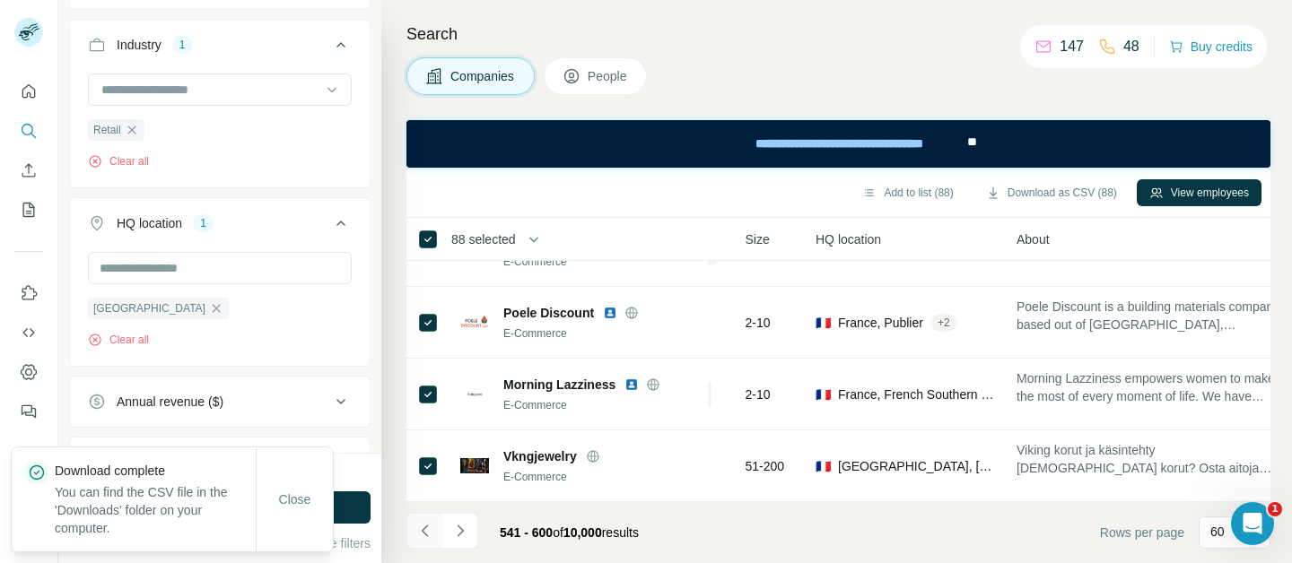
click at [421, 314] on icon "Navigate to previous page" at bounding box center [425, 531] width 18 height 18
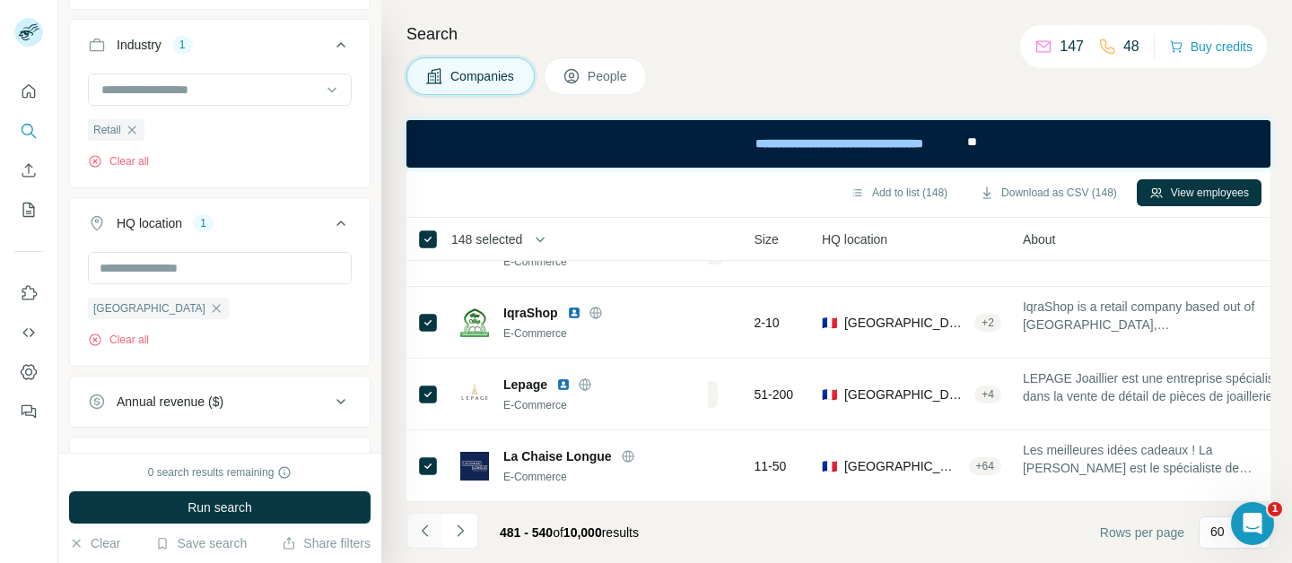
click at [425, 314] on icon "Navigate to previous page" at bounding box center [425, 531] width 18 height 18
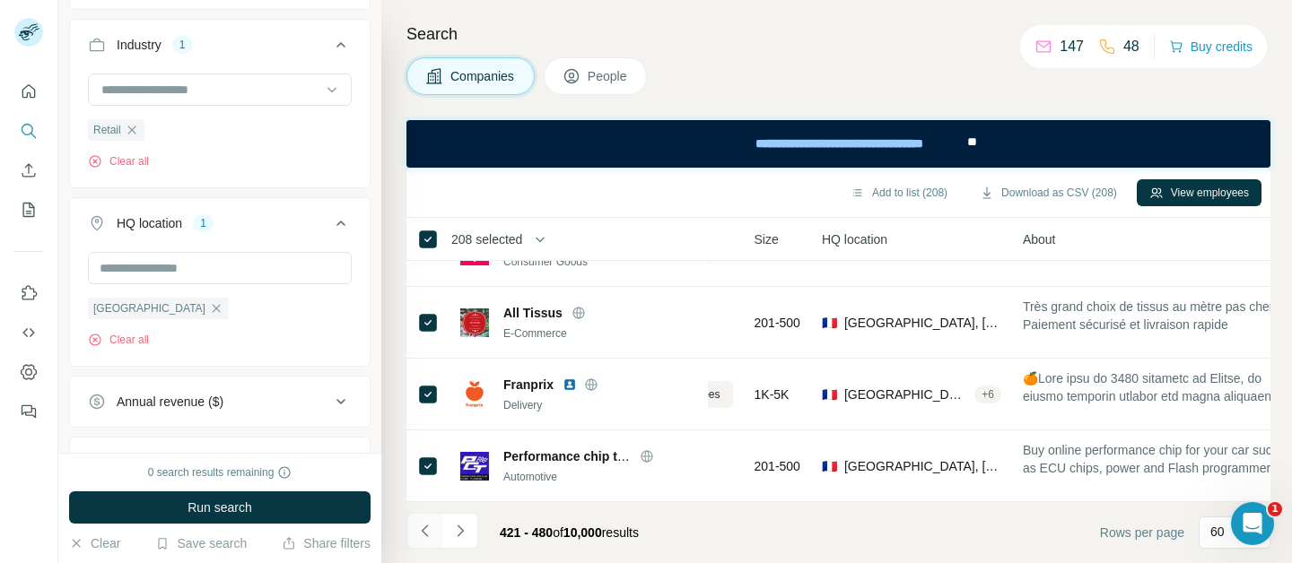
click at [422, 314] on icon "Navigate to previous page" at bounding box center [425, 531] width 18 height 18
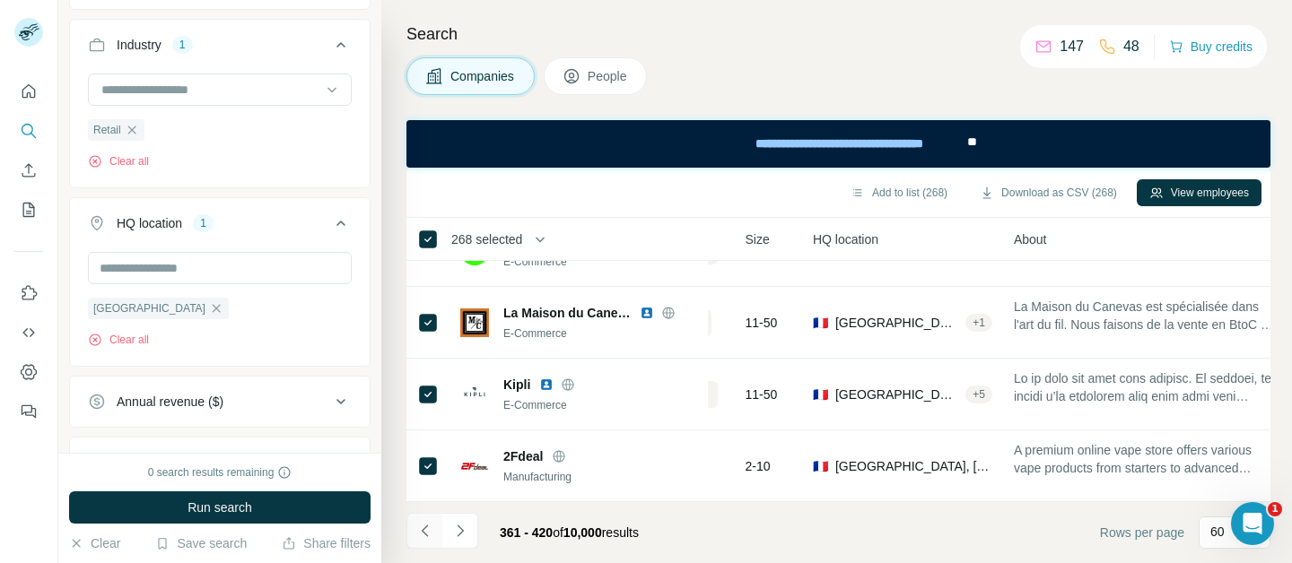
click at [424, 314] on icon "Navigate to previous page" at bounding box center [425, 531] width 18 height 18
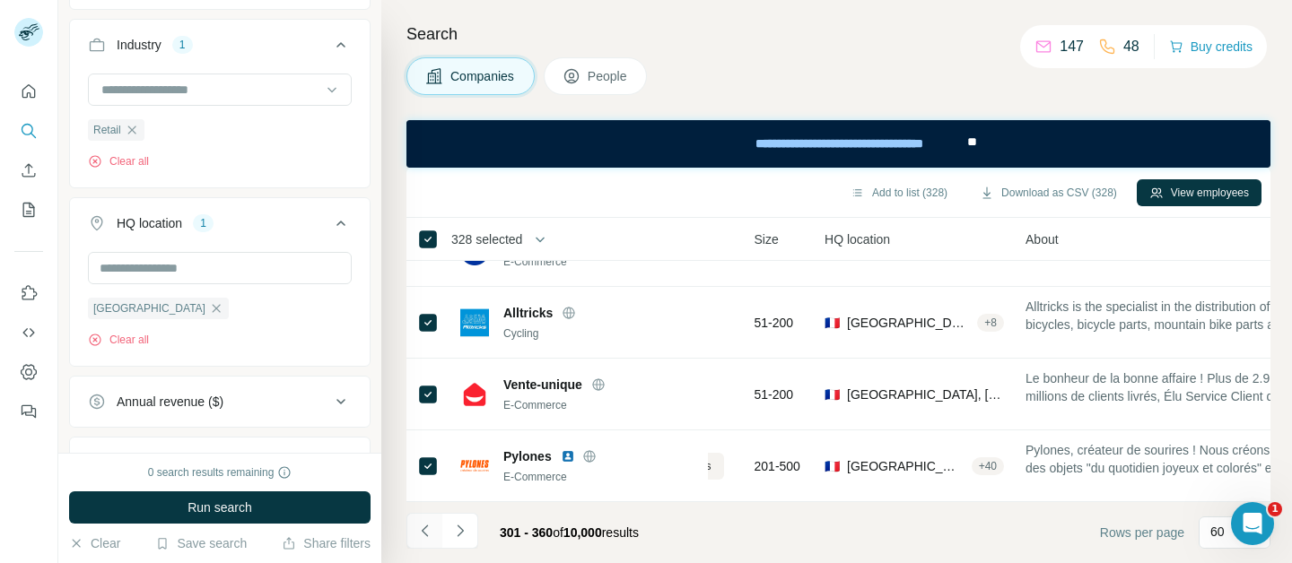
click at [425, 314] on icon "Navigate to previous page" at bounding box center [425, 531] width 18 height 18
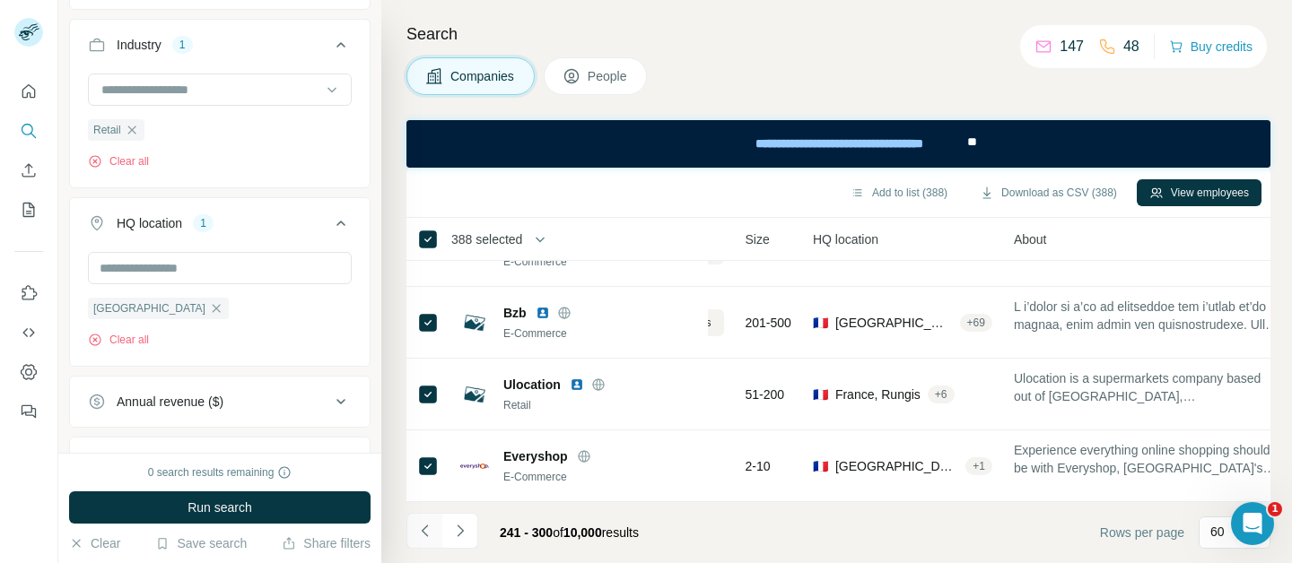
click at [425, 314] on icon "Navigate to previous page" at bounding box center [425, 531] width 18 height 18
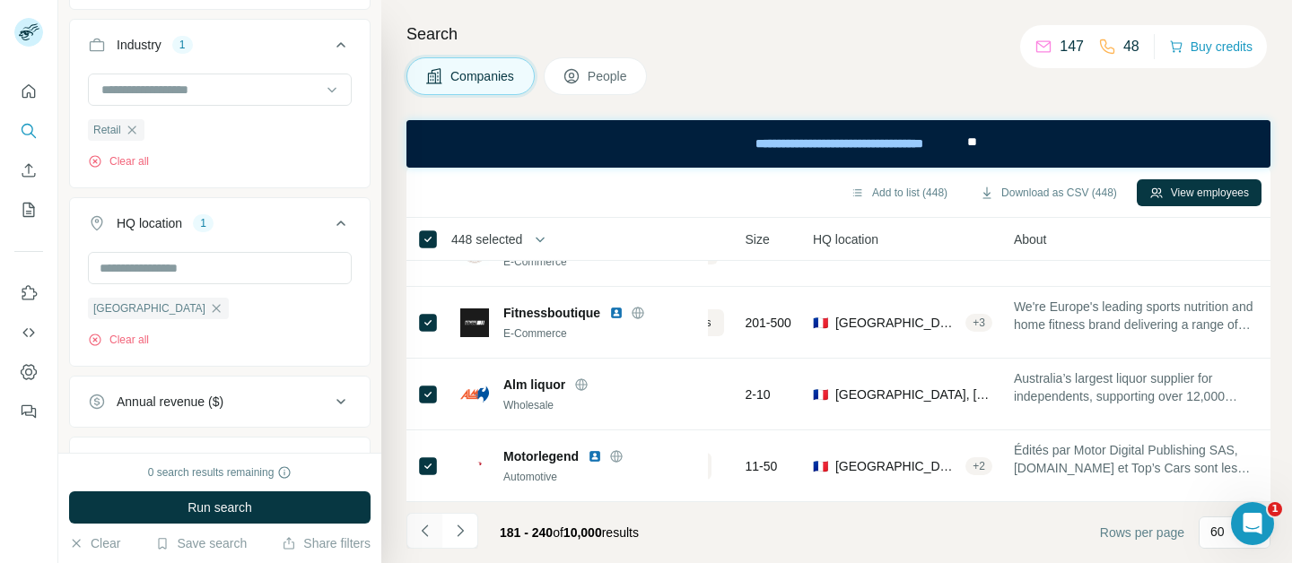
click at [421, 314] on icon "Navigate to previous page" at bounding box center [425, 531] width 18 height 18
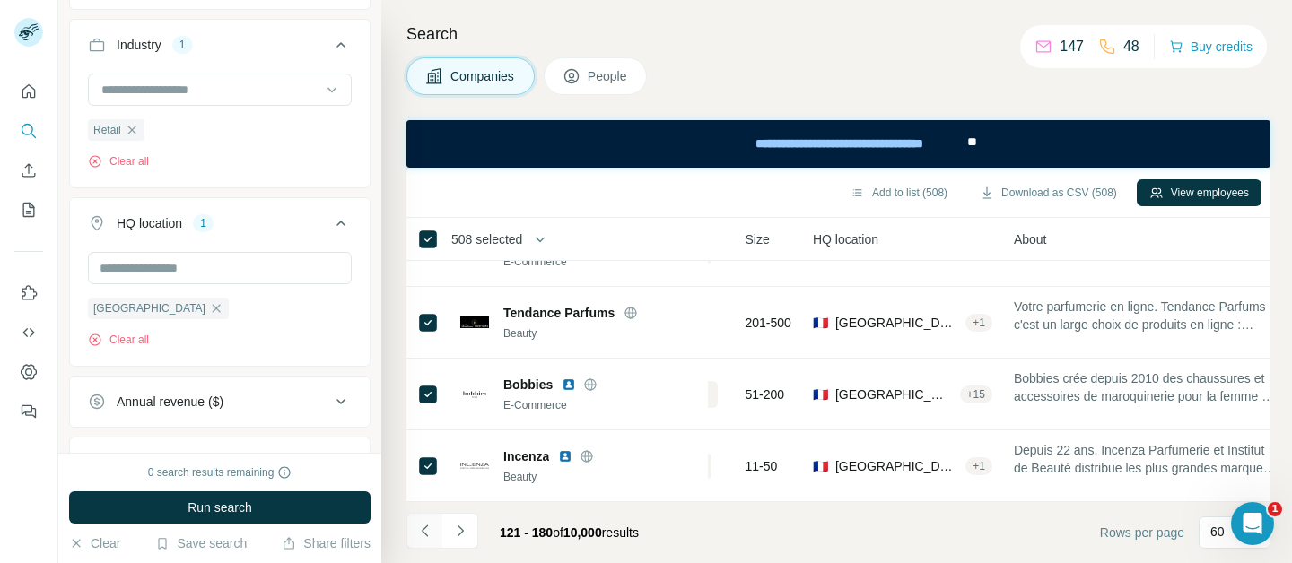
click at [421, 314] on icon "Navigate to previous page" at bounding box center [425, 531] width 18 height 18
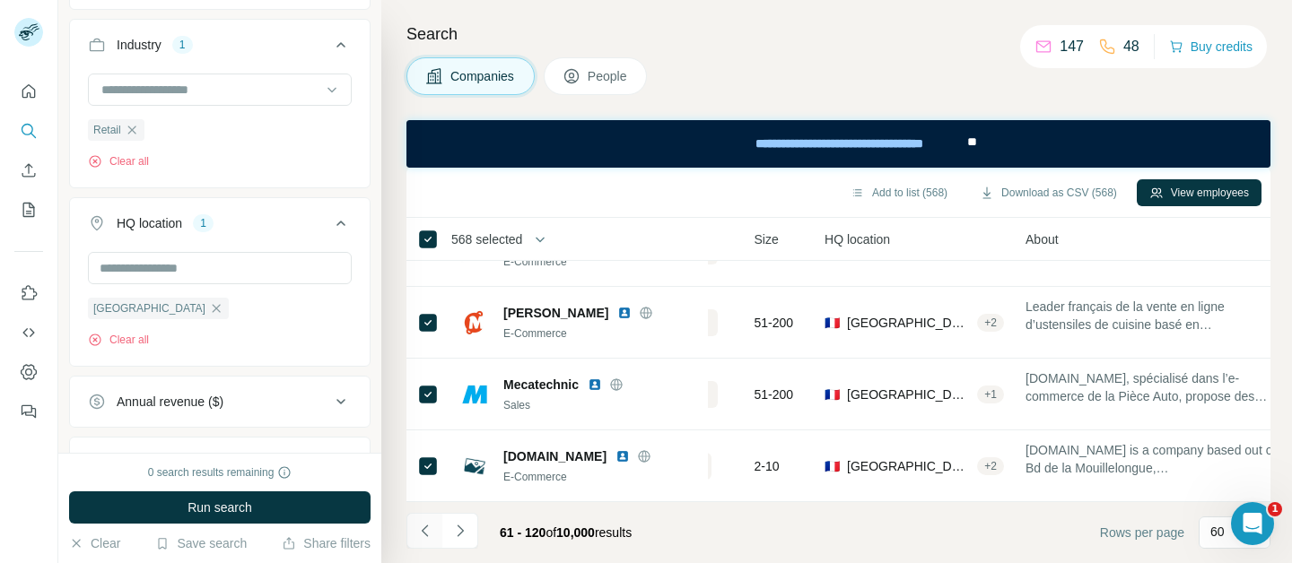
click at [421, 314] on icon "Navigate to previous page" at bounding box center [425, 531] width 18 height 18
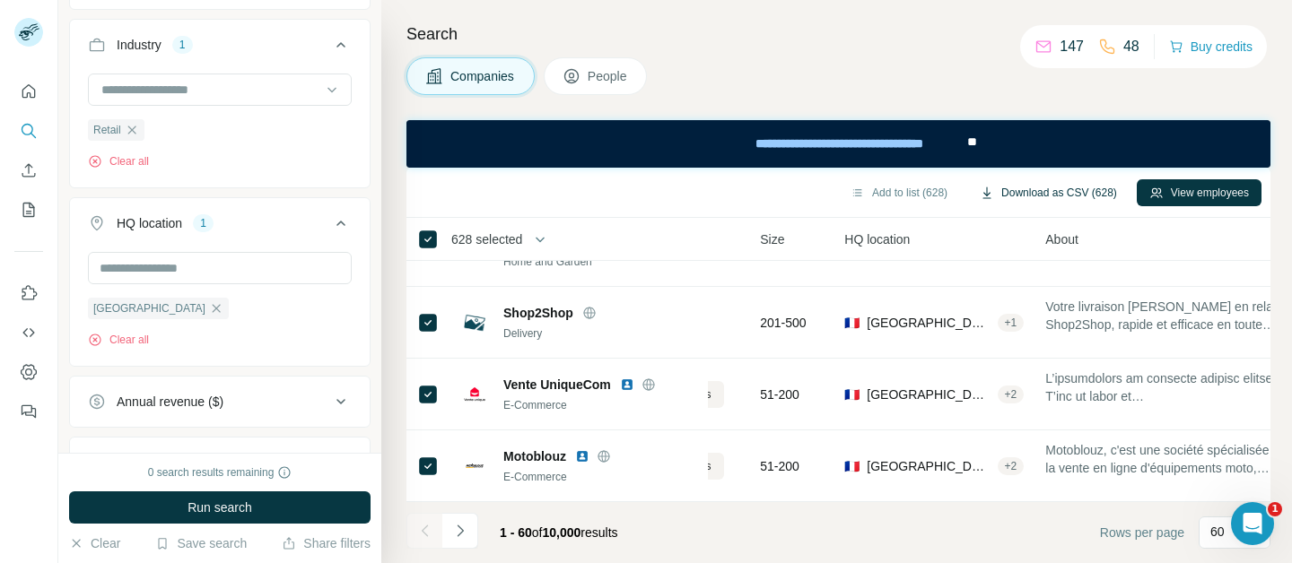
click at [1046, 196] on button "Download as CSV (628)" at bounding box center [1048, 192] width 162 height 27
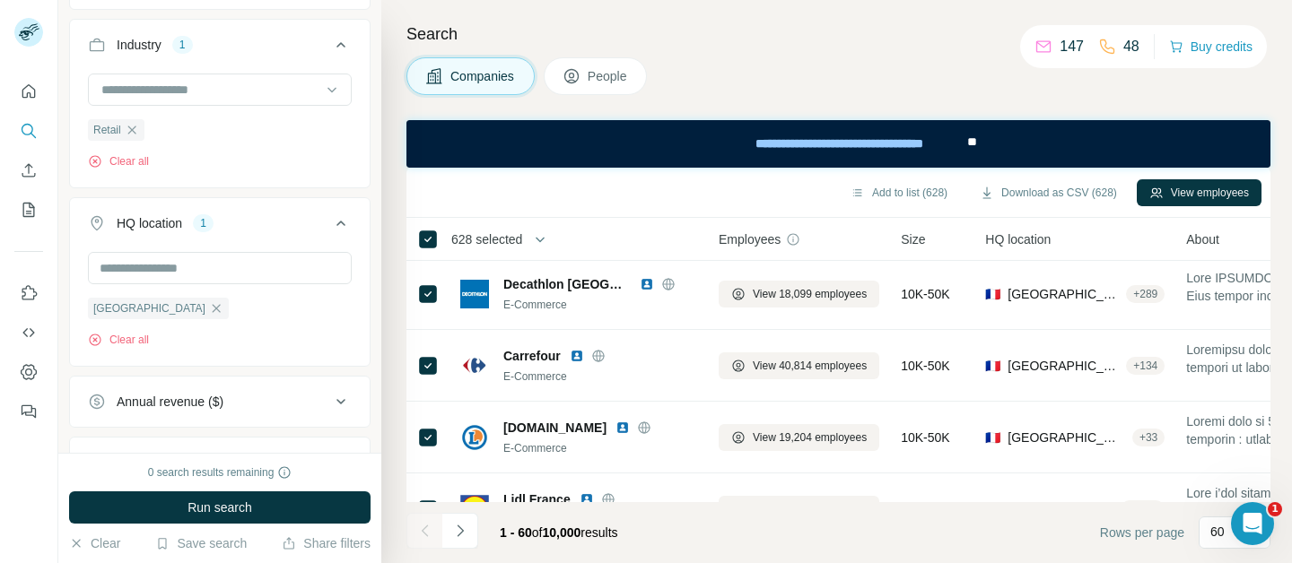
scroll to position [0, 0]
